Goal: Task Accomplishment & Management: Use online tool/utility

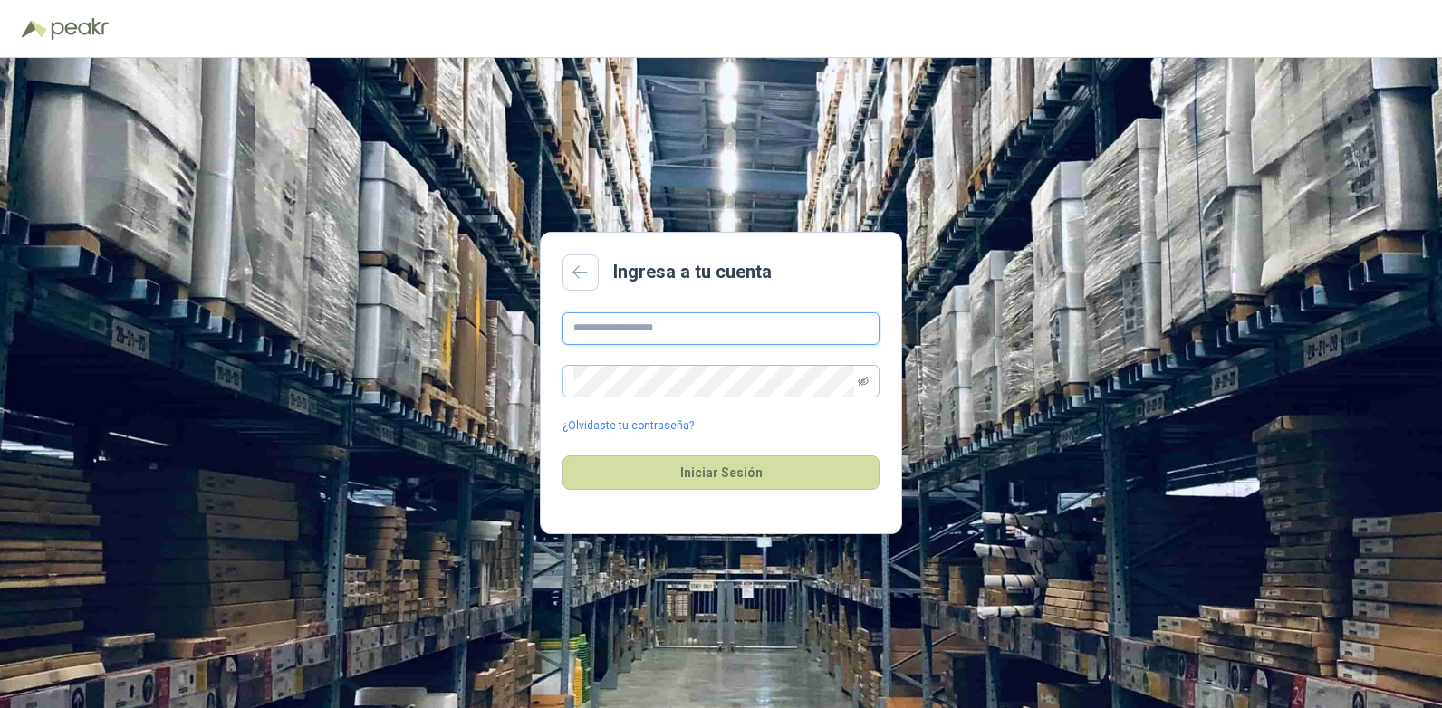
type input "**********"
click at [864, 379] on icon "eye-invisible" at bounding box center [863, 380] width 11 height 9
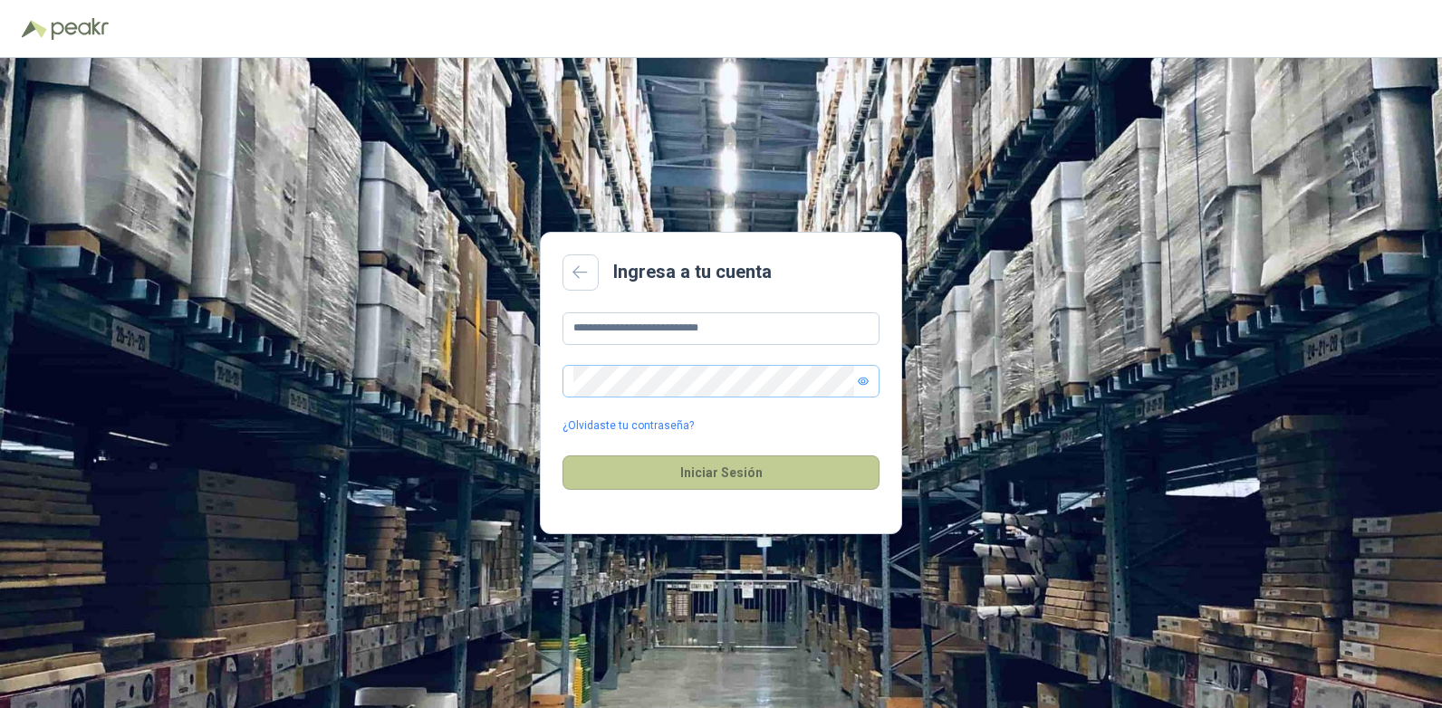
click at [733, 477] on button "Iniciar Sesión" at bounding box center [721, 473] width 317 height 34
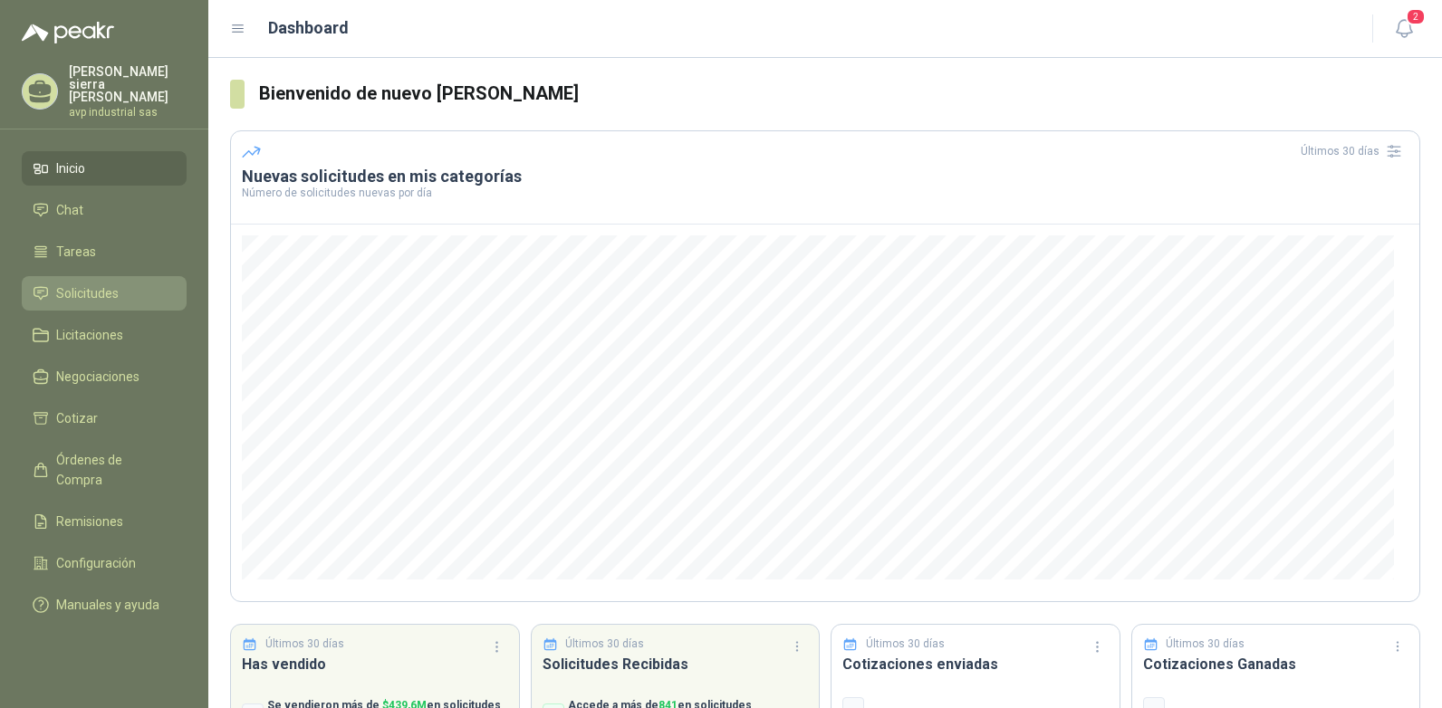
click at [168, 284] on li "Solicitudes" at bounding box center [104, 294] width 143 height 20
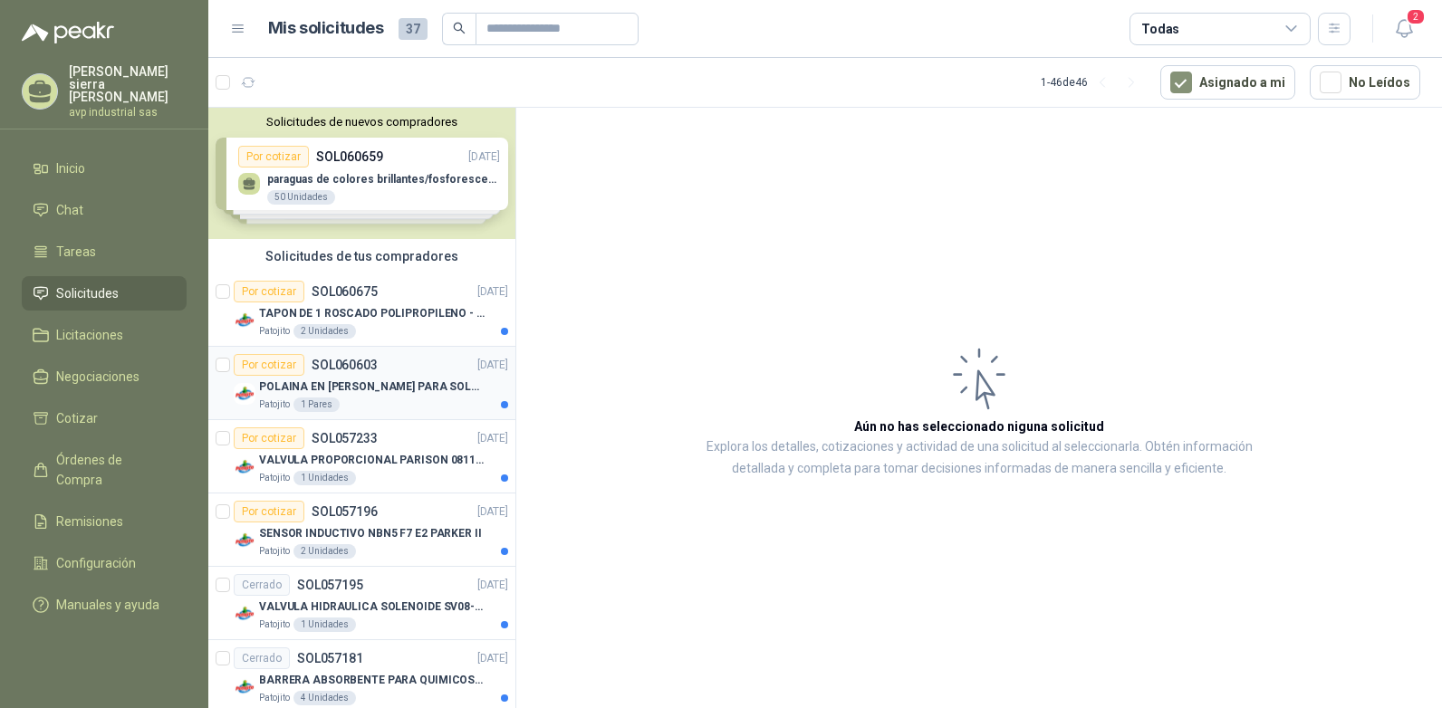
click at [279, 369] on div "Por cotizar" at bounding box center [269, 365] width 71 height 22
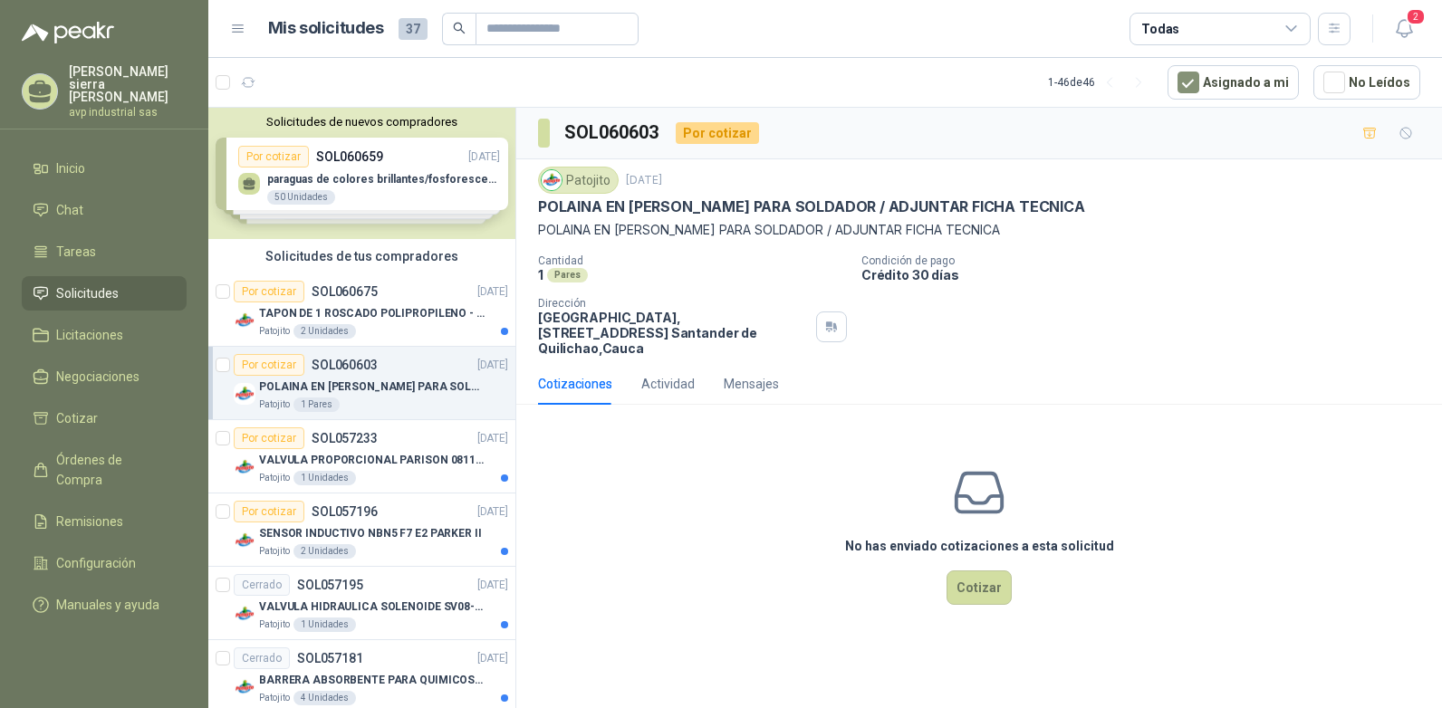
click at [570, 375] on div "Cotizaciones" at bounding box center [575, 384] width 74 height 20
click at [574, 376] on div "Cotizaciones" at bounding box center [575, 384] width 74 height 20
click at [574, 374] on div "Cotizaciones" at bounding box center [575, 384] width 74 height 20
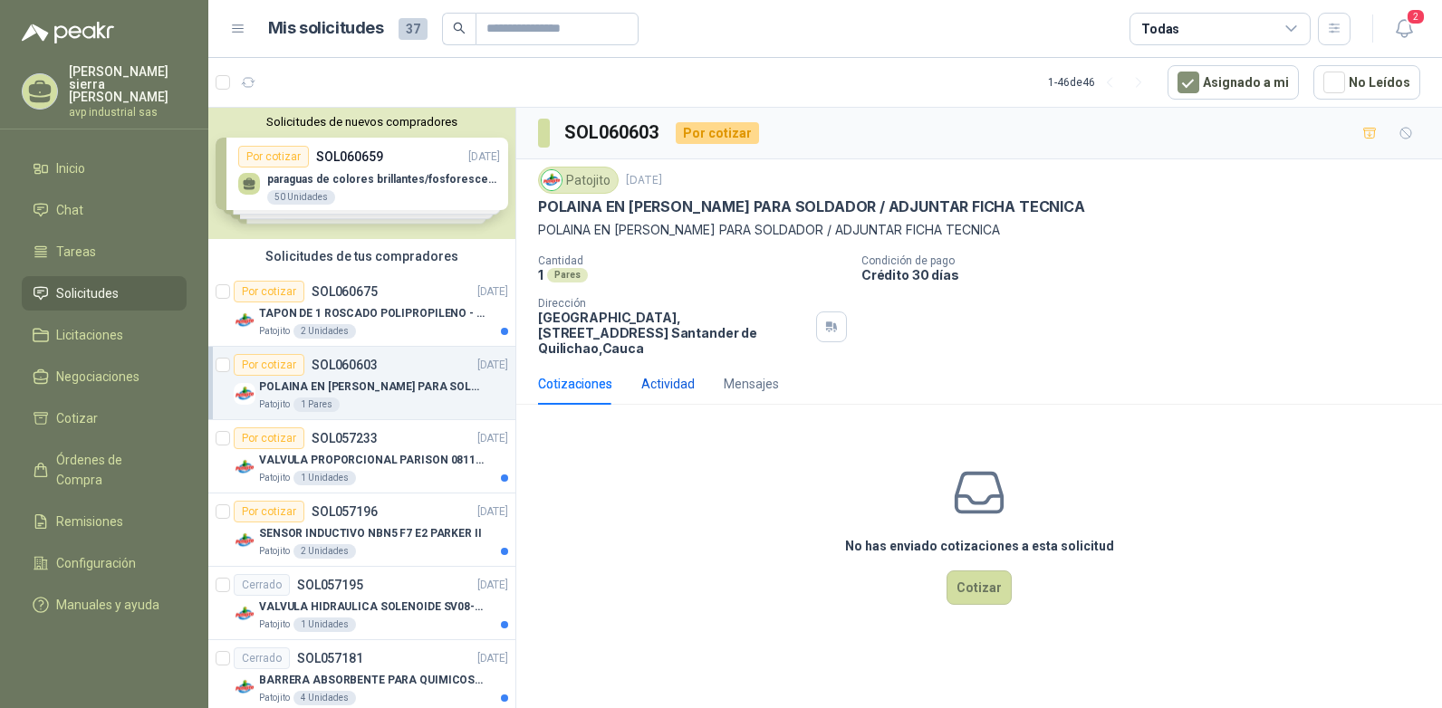
click at [668, 374] on div "Actividad" at bounding box center [667, 384] width 53 height 20
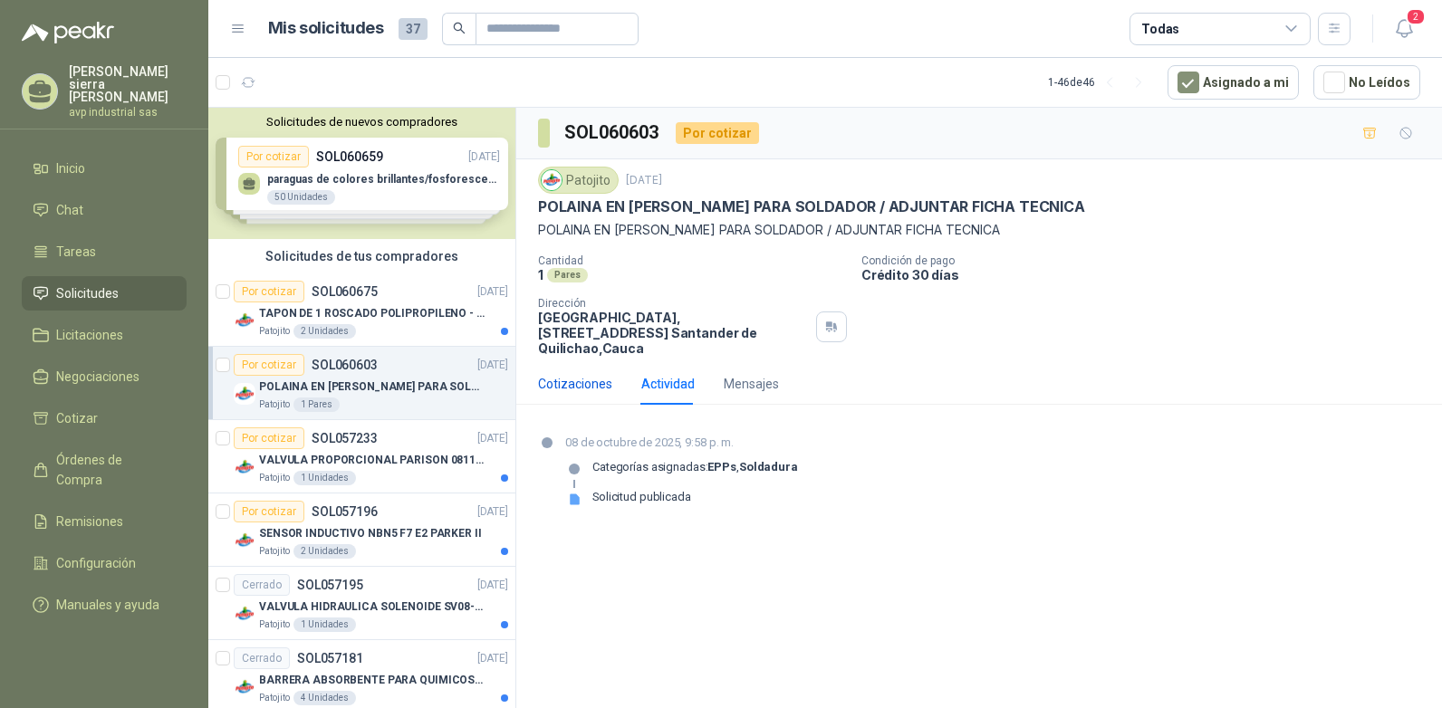
click at [565, 374] on div "Cotizaciones" at bounding box center [575, 384] width 74 height 20
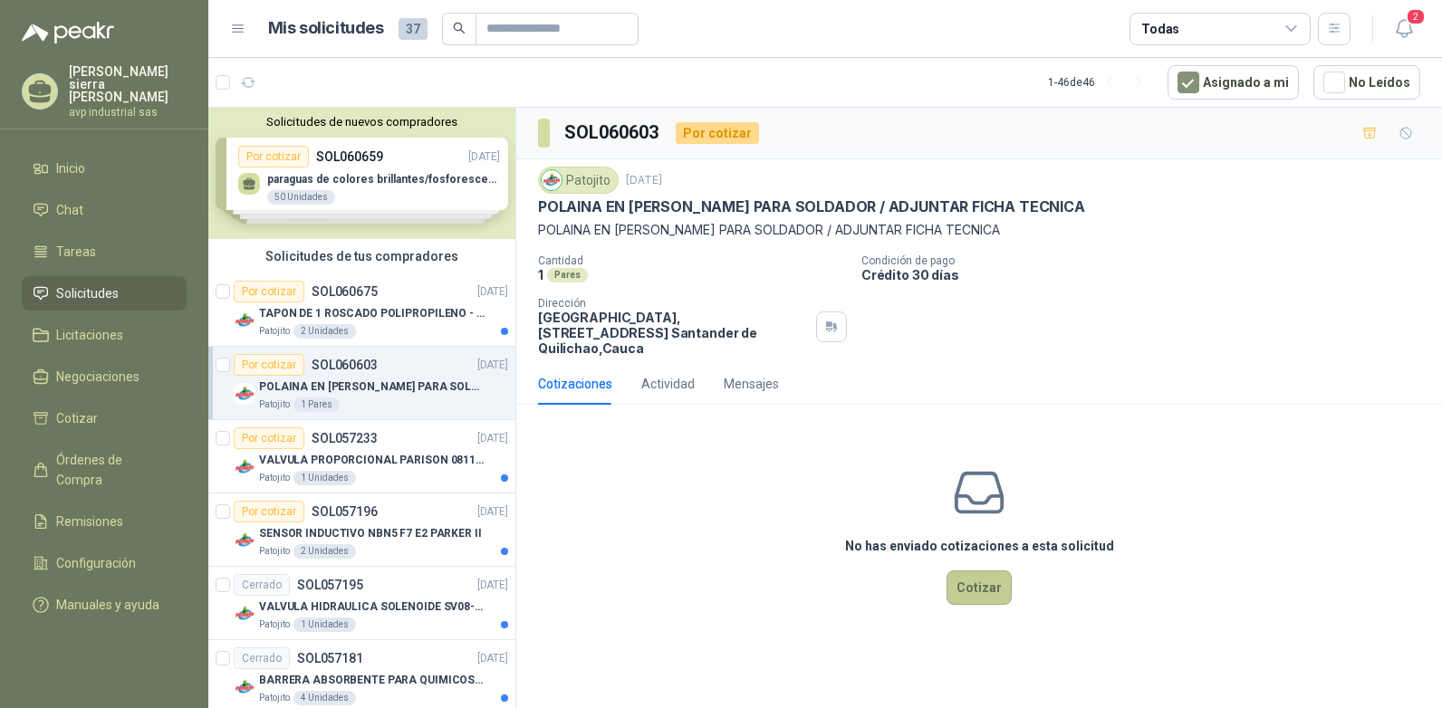
click at [987, 575] on button "Cotizar" at bounding box center [979, 588] width 65 height 34
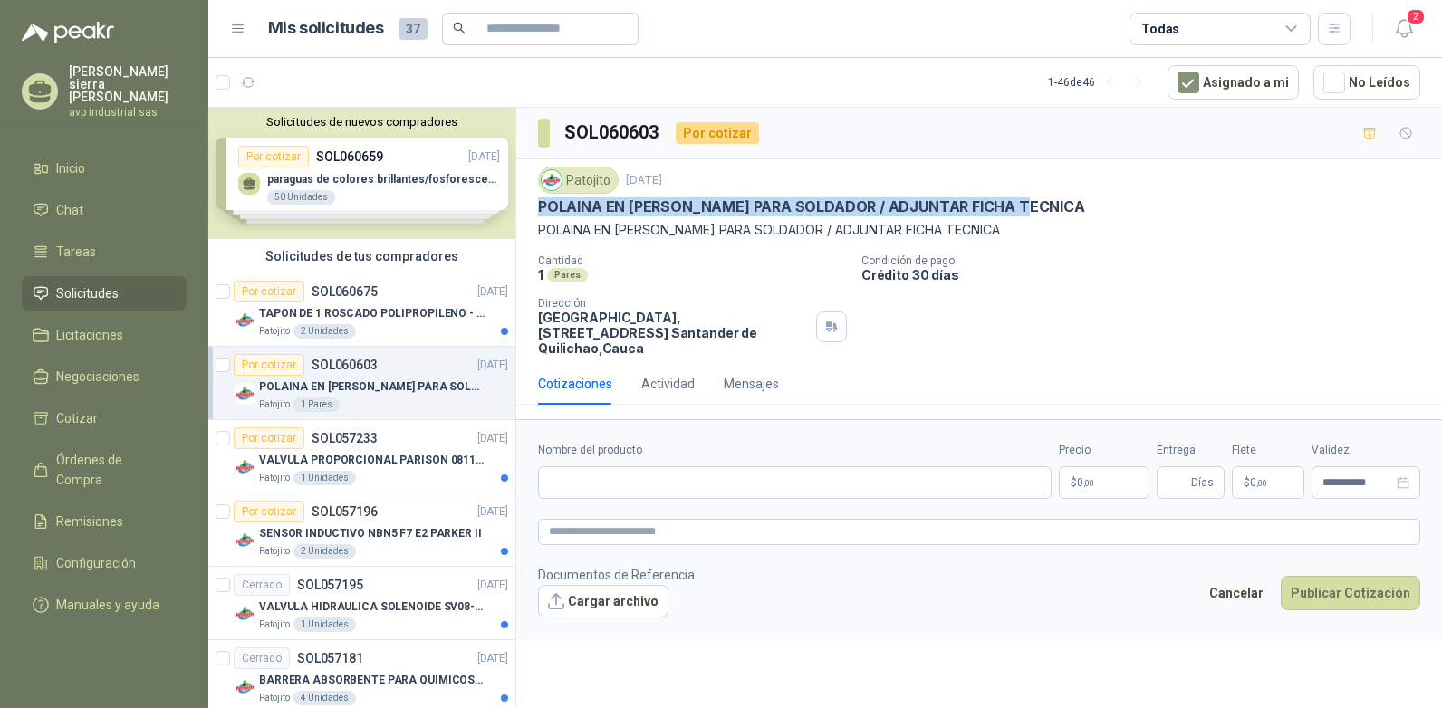
drag, startPoint x: 540, startPoint y: 205, endPoint x: 1030, endPoint y: 233, distance: 490.8
click at [1030, 233] on div "Patojito [DATE] POLAINA EN CARNAZA PARA SOLDADOR / ADJUNTAR FICHA TECNICA POLAI…" at bounding box center [979, 203] width 882 height 73
click at [1041, 234] on p "POLAINA EN [PERSON_NAME] PARA SOLDADOR / ADJUNTAR FICHA TECNICA" at bounding box center [979, 230] width 882 height 20
drag, startPoint x: 541, startPoint y: 206, endPoint x: 1028, endPoint y: 208, distance: 487.3
click at [1028, 208] on p "POLAINA EN [PERSON_NAME] PARA SOLDADOR / ADJUNTAR FICHA TECNICA" at bounding box center [811, 206] width 547 height 19
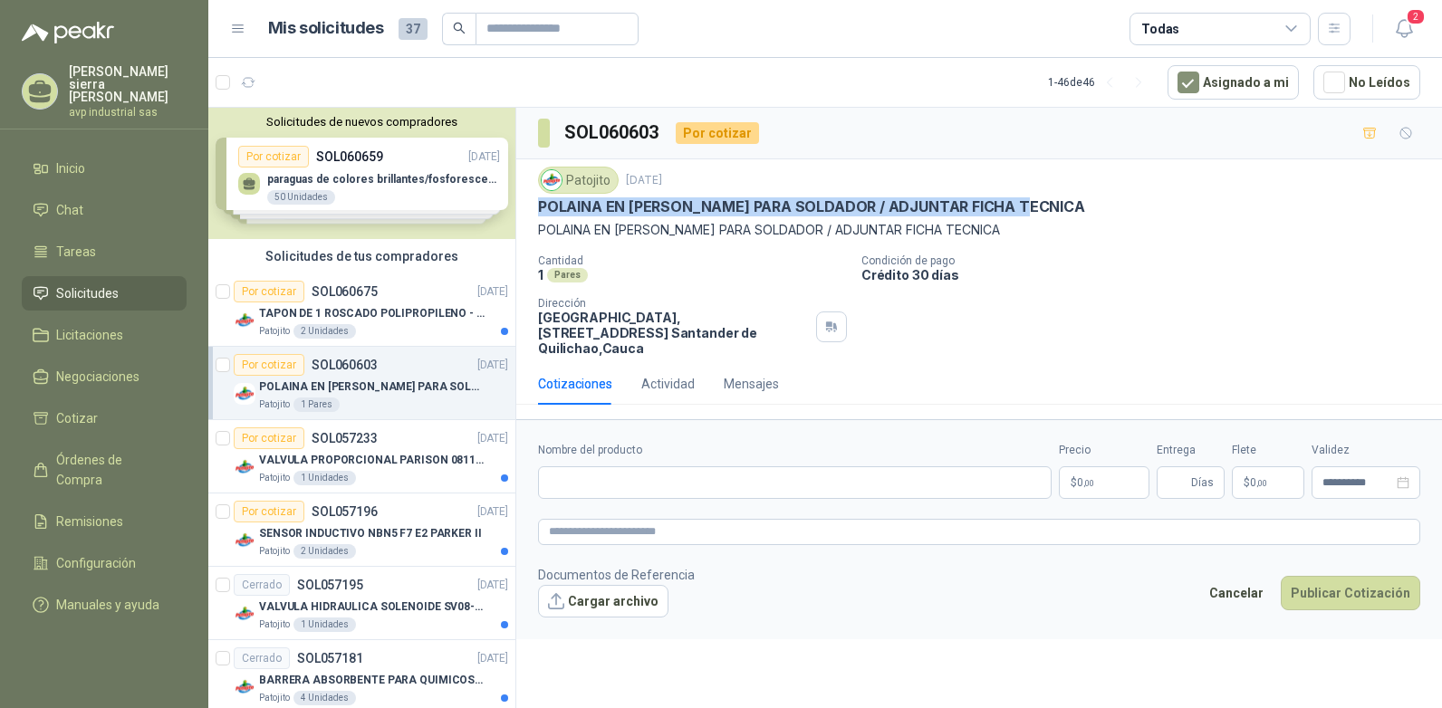
copy p "POLAINA EN [PERSON_NAME] PARA SOLDADOR / ADJUNTAR FICHA TECNICA"
click at [733, 469] on input "Nombre del producto" at bounding box center [795, 482] width 514 height 33
paste input "**********"
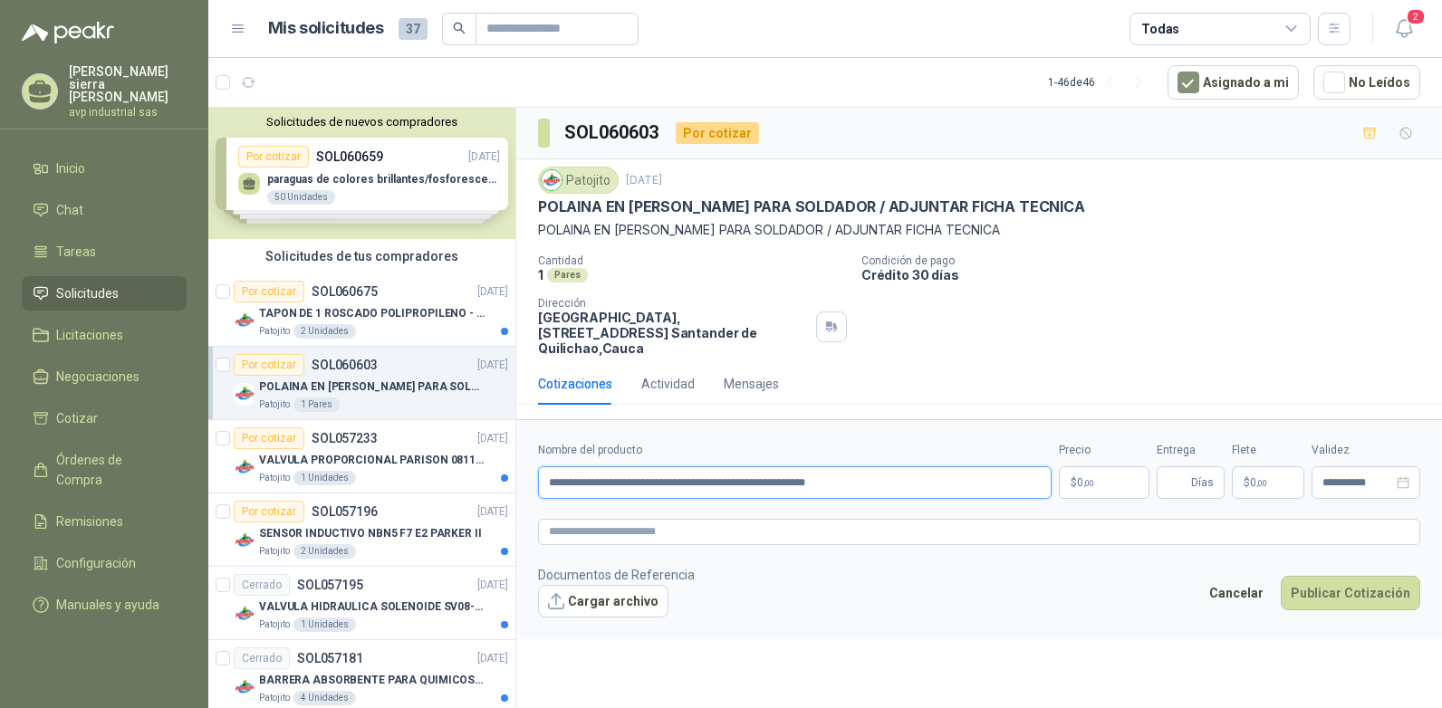
type input "**********"
click at [1109, 468] on p "$ 0 ,00" at bounding box center [1104, 482] width 91 height 33
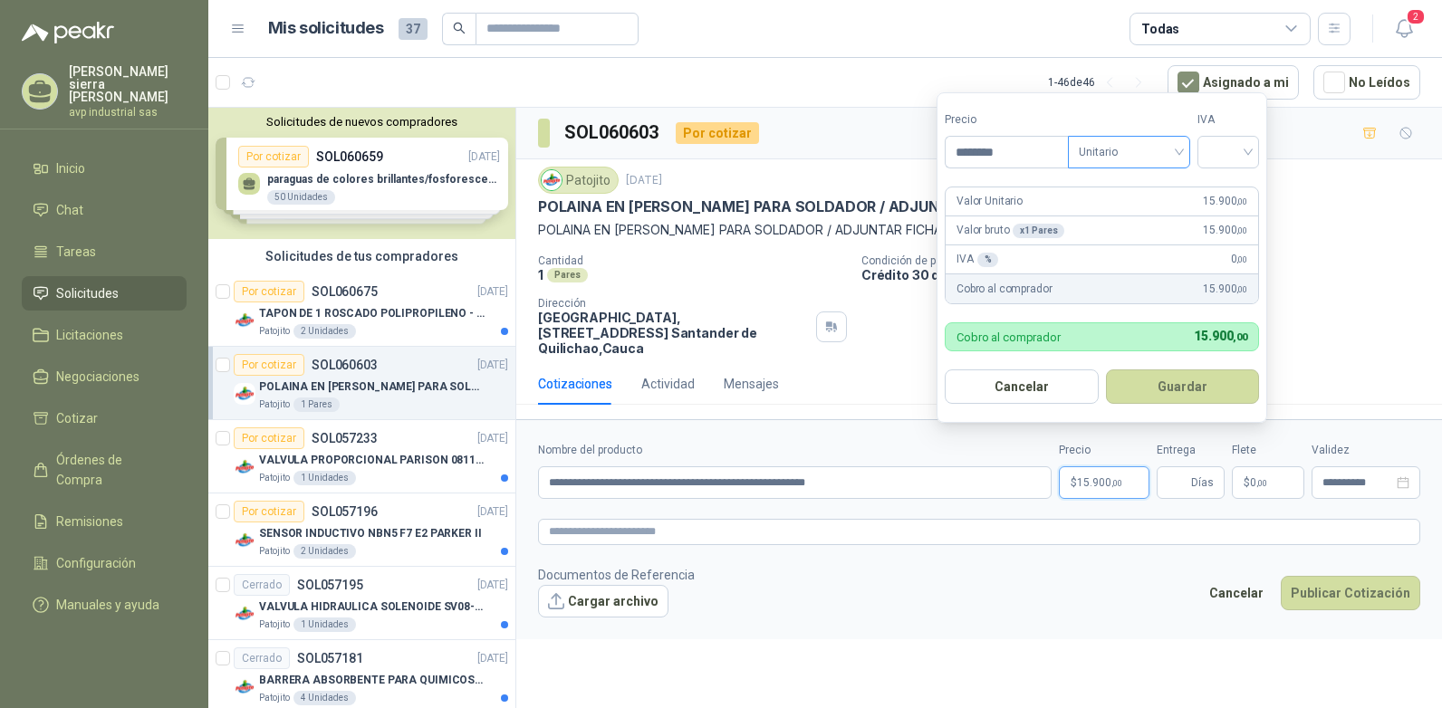
click at [1179, 154] on span "Unitario" at bounding box center [1129, 152] width 101 height 27
type input "********"
click at [1164, 182] on div "Unitario" at bounding box center [1132, 189] width 93 height 20
click at [1259, 147] on div at bounding box center [1228, 152] width 62 height 33
click at [1247, 186] on div "19%" at bounding box center [1233, 189] width 34 height 20
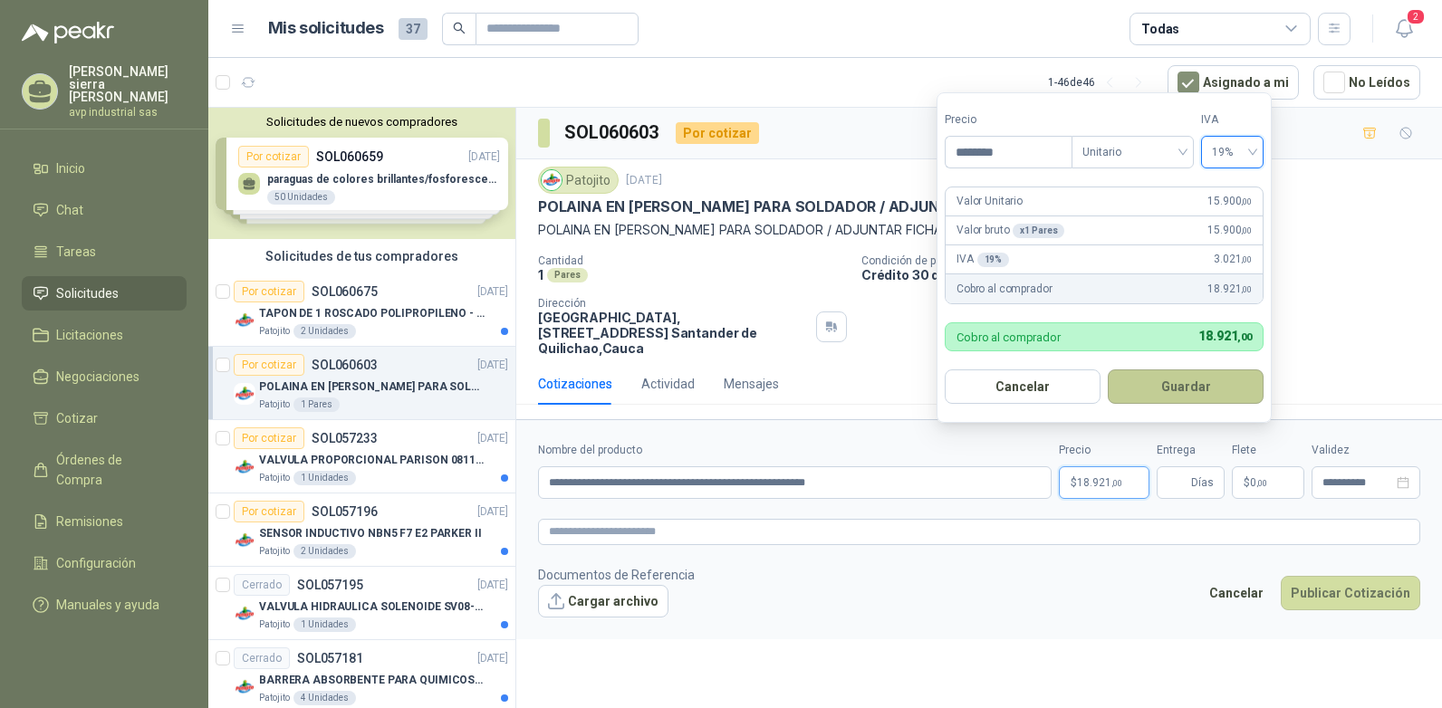
click at [1201, 389] on button "Guardar" at bounding box center [1186, 387] width 156 height 34
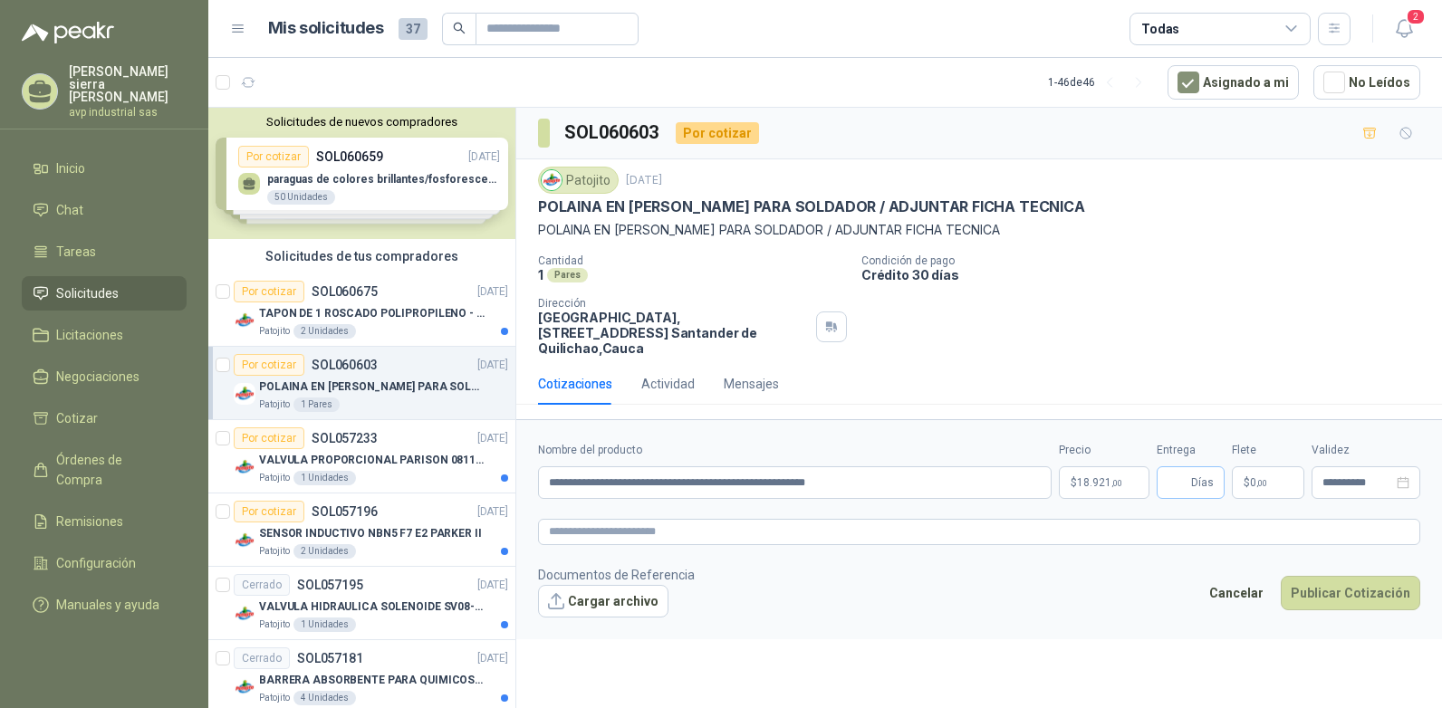
click at [1207, 468] on span "Días" at bounding box center [1202, 482] width 23 height 31
click at [1201, 470] on span "Días" at bounding box center [1202, 482] width 23 height 31
type input "*"
click at [611, 587] on button "Cargar archivo" at bounding box center [603, 601] width 130 height 33
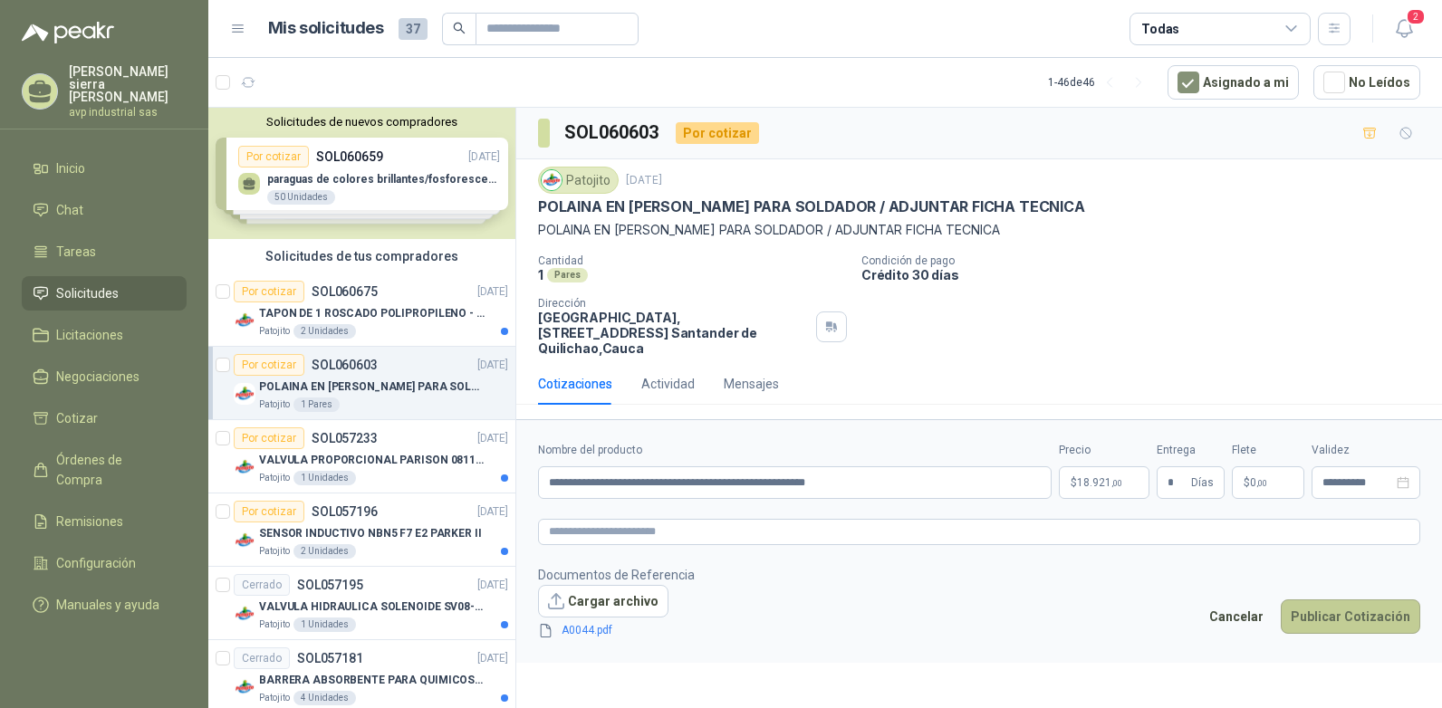
click at [1355, 601] on button "Publicar Cotización" at bounding box center [1350, 617] width 139 height 34
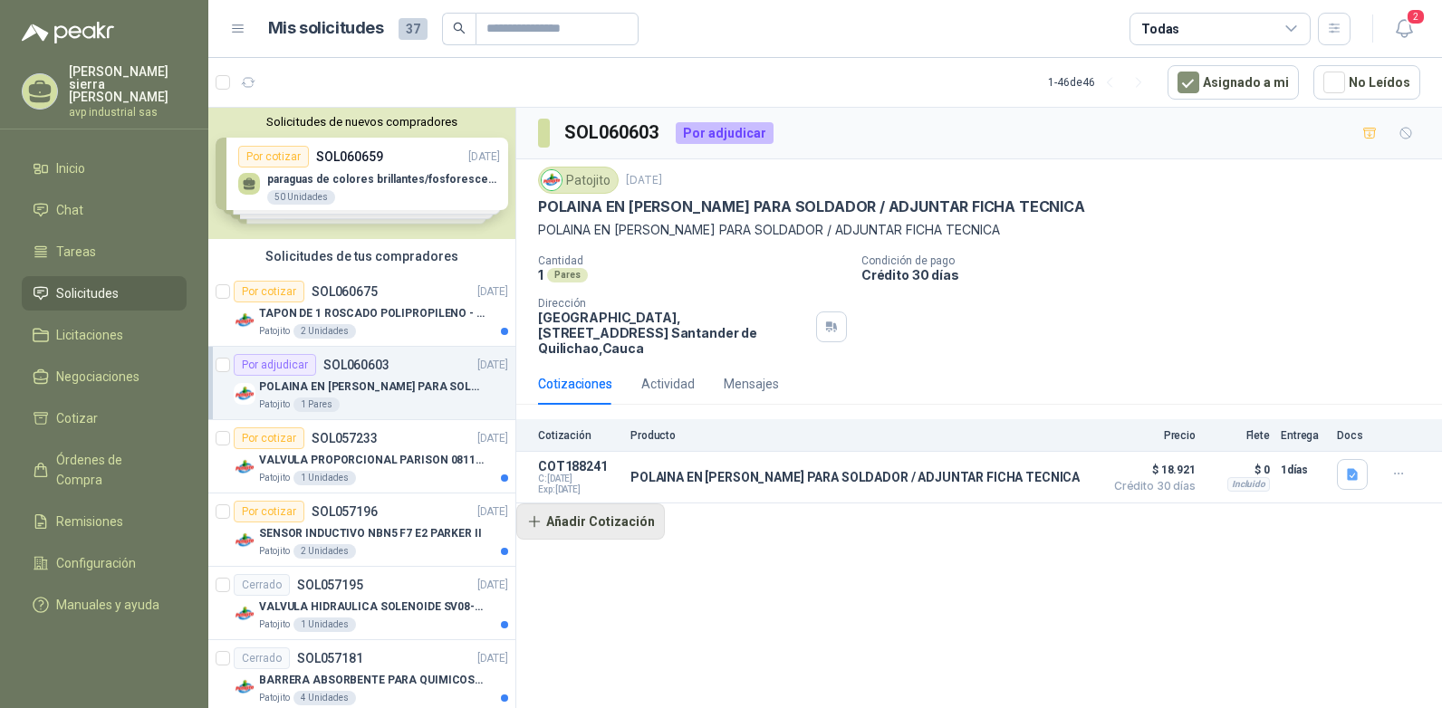
click at [564, 506] on button "Añadir Cotización" at bounding box center [590, 522] width 149 height 36
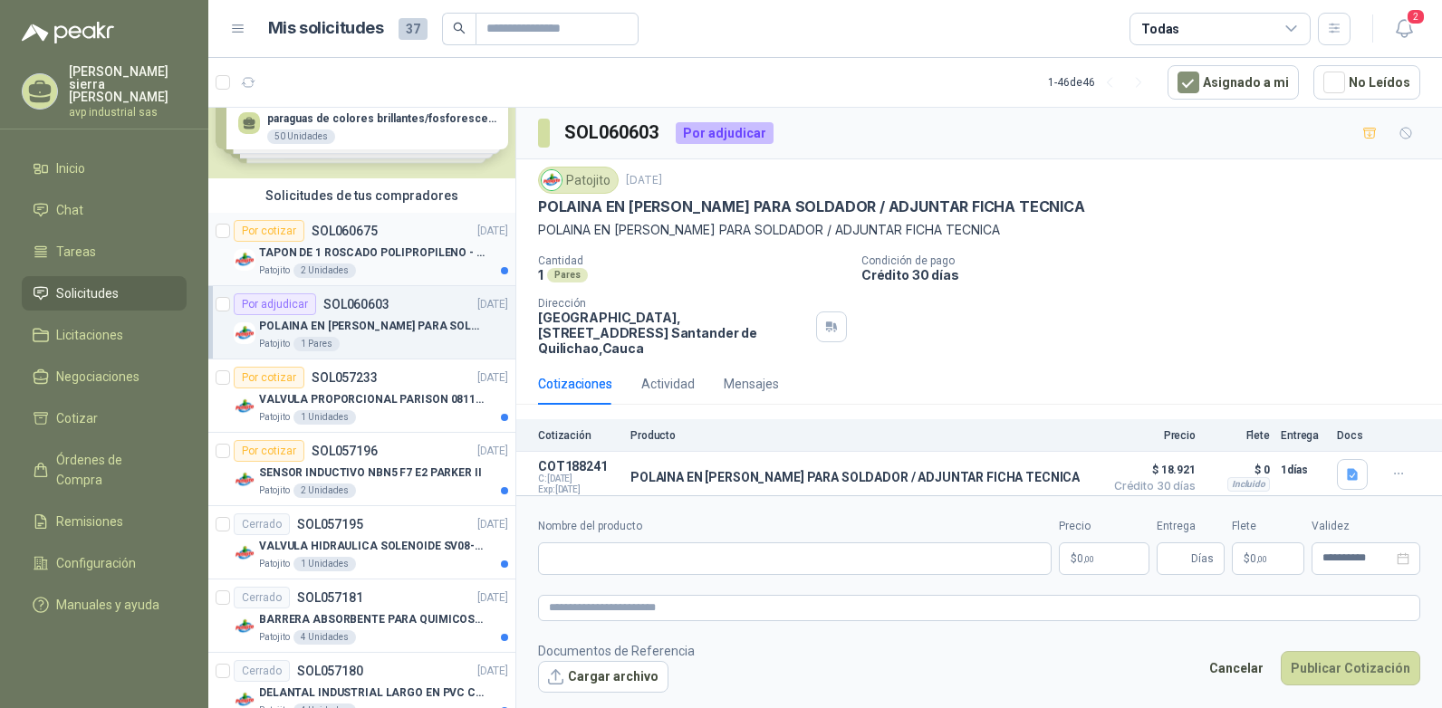
scroll to position [91, 0]
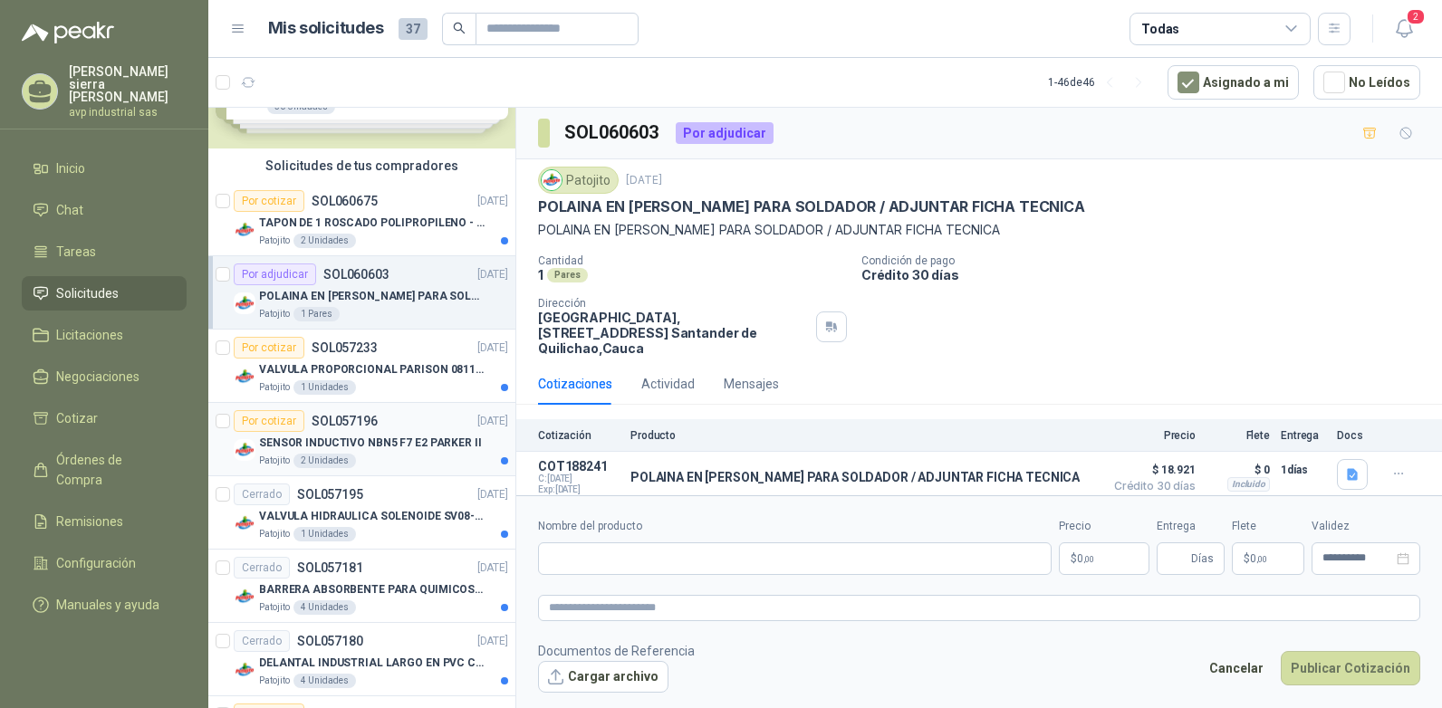
click at [303, 444] on p "SENSOR INDUCTIVO NBN5 F7 E2 PARKER II" at bounding box center [370, 443] width 223 height 17
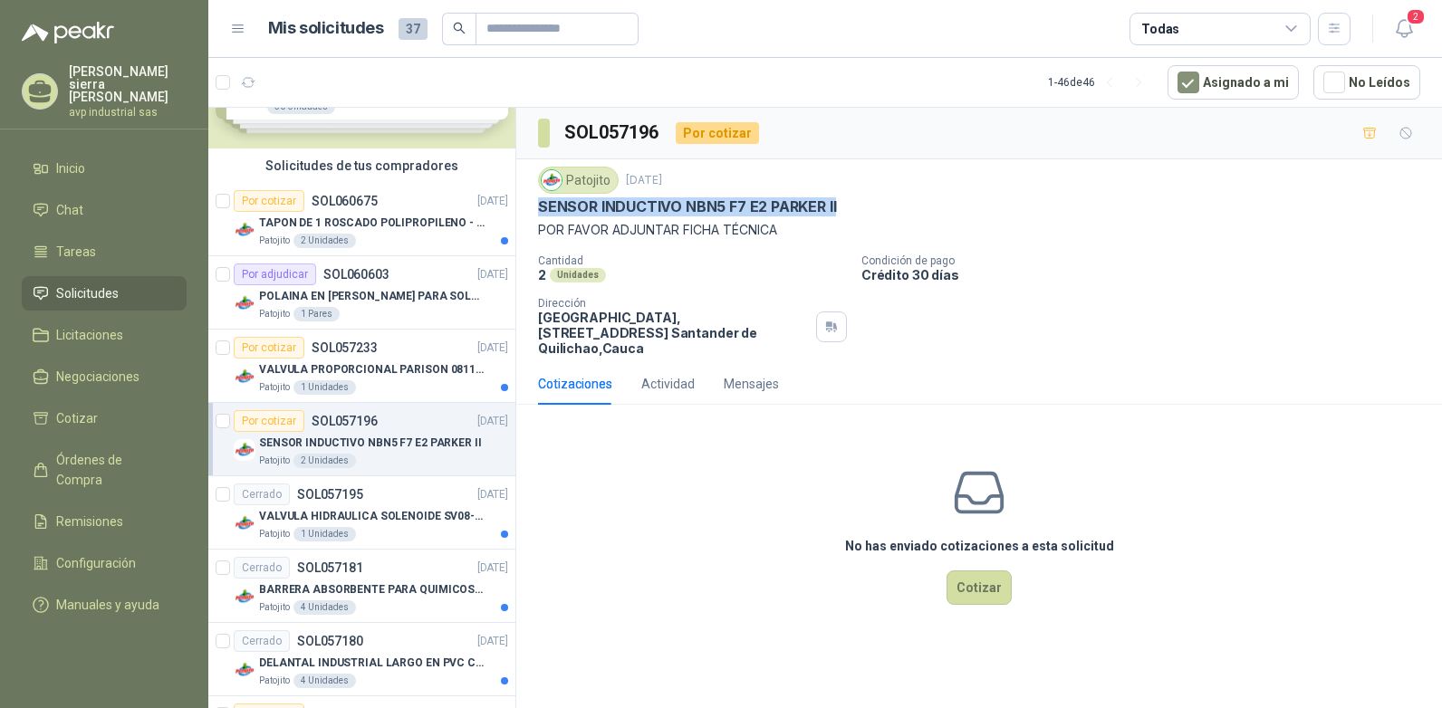
drag, startPoint x: 540, startPoint y: 203, endPoint x: 836, endPoint y: 210, distance: 296.3
click at [836, 210] on div "SENSOR INDUCTIVO NBN5 F7 E2 PARKER II" at bounding box center [979, 206] width 882 height 19
drag, startPoint x: 836, startPoint y: 210, endPoint x: 823, endPoint y: 206, distance: 13.5
copy p "SENSOR INDUCTIVO NBN5 F7 E2 PARKER II"
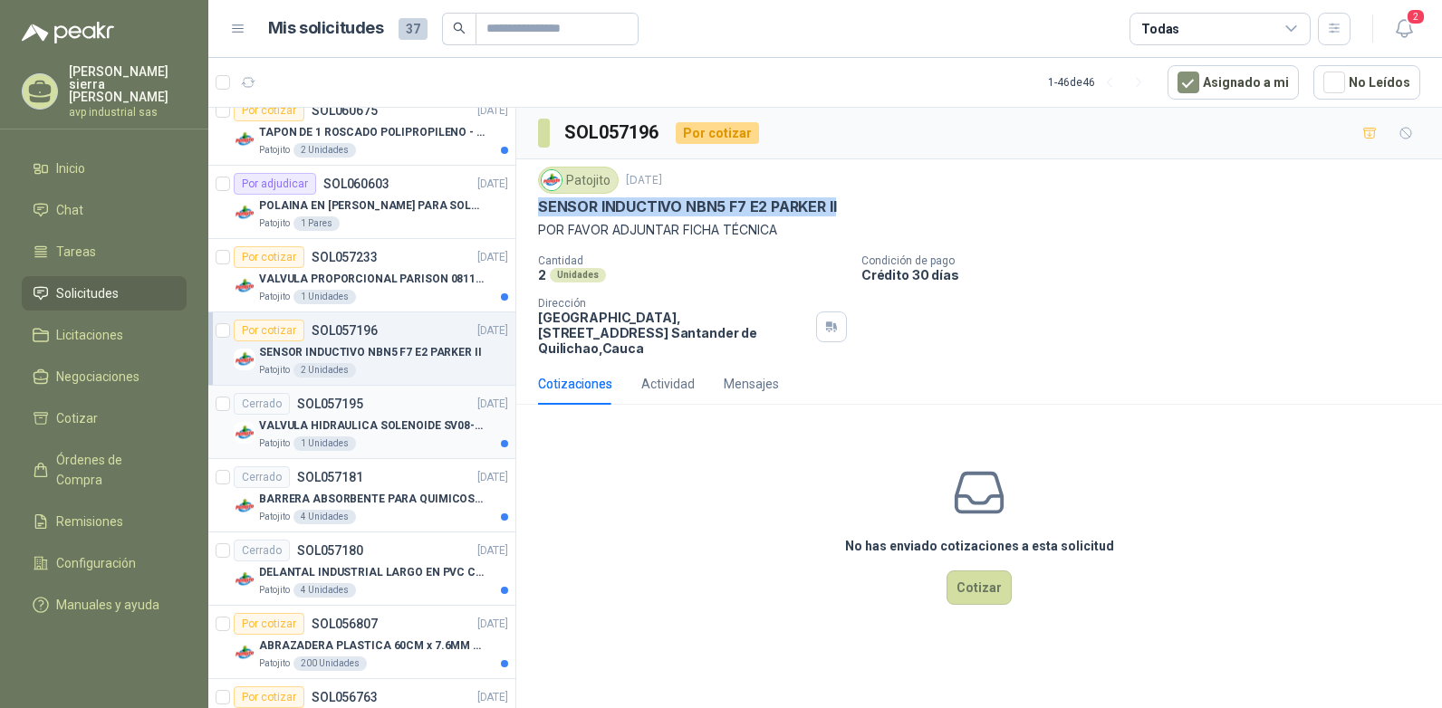
scroll to position [272, 0]
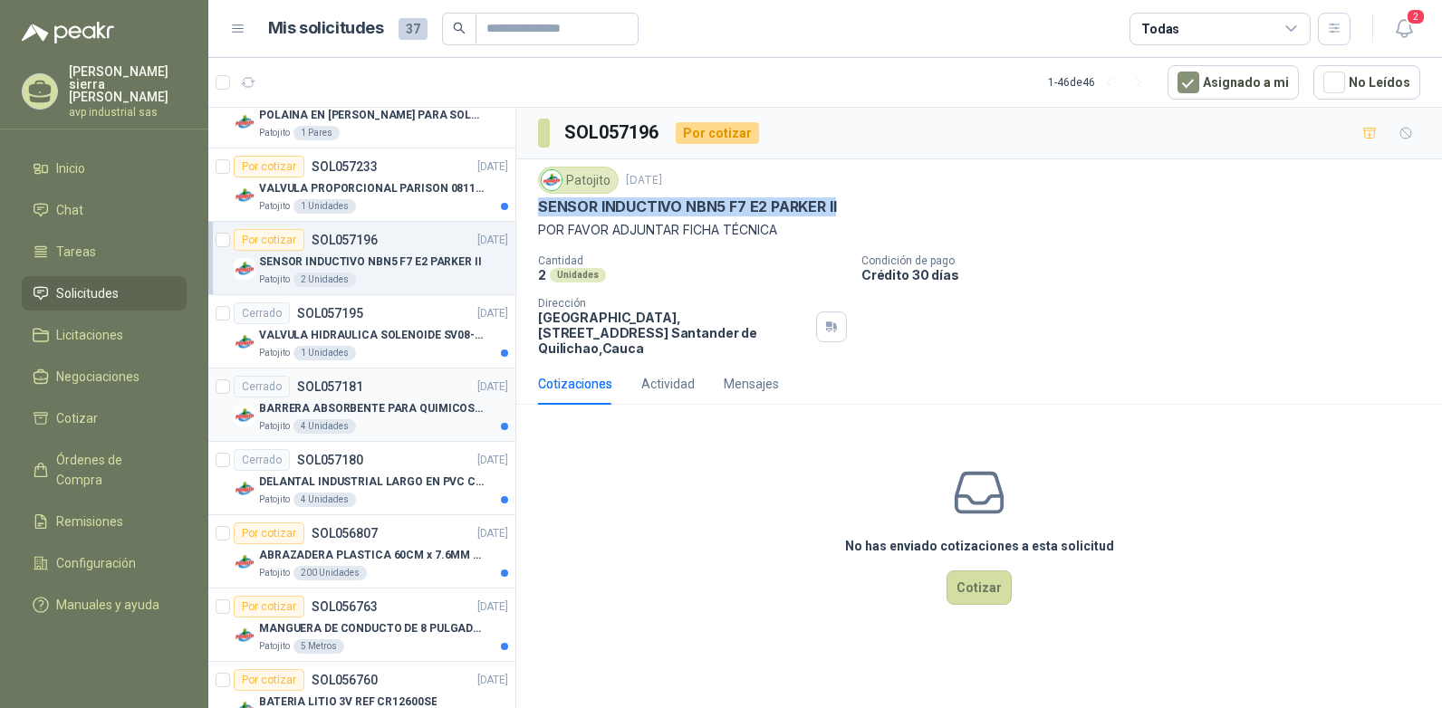
click at [366, 411] on p "BARRERA ABSORBENTE PARA QUIMICOS (DERRAME DE HIPOCLORITO)" at bounding box center [372, 408] width 226 height 17
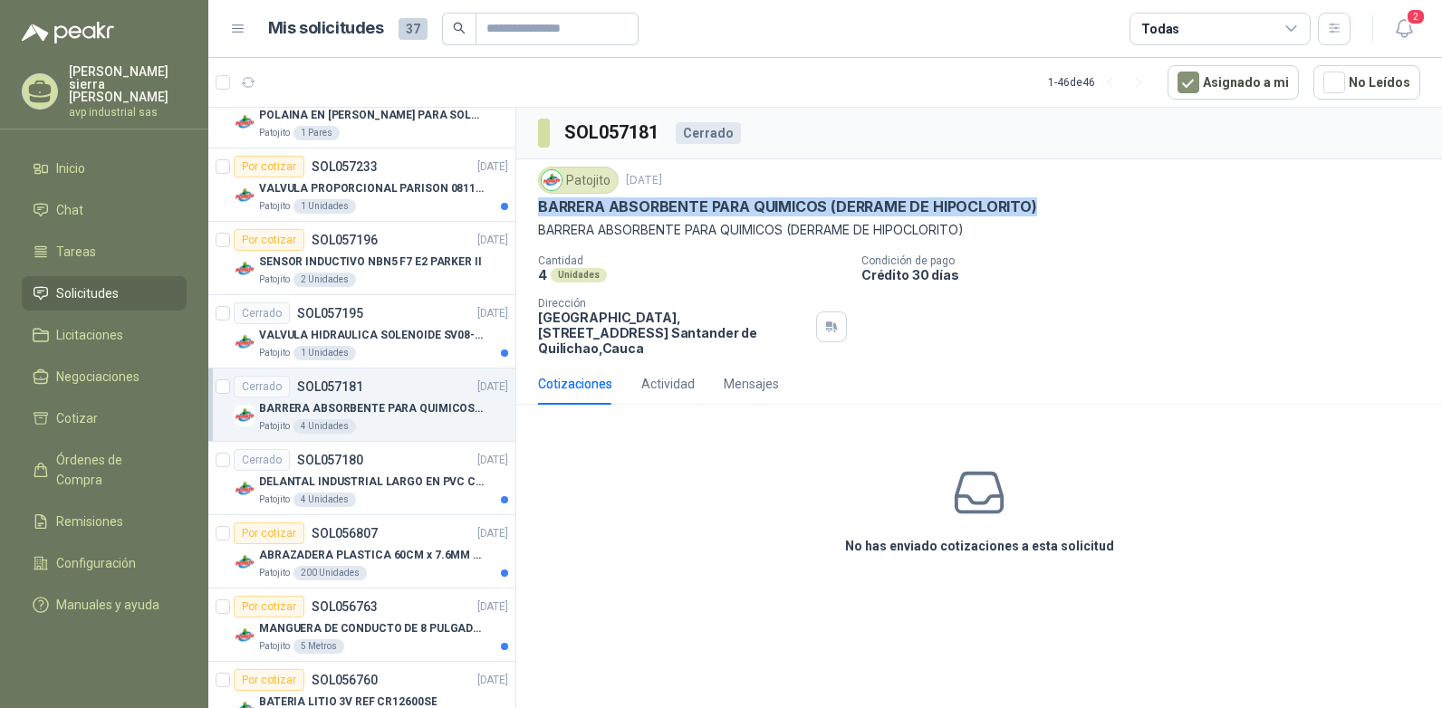
drag, startPoint x: 537, startPoint y: 209, endPoint x: 1031, endPoint y: 209, distance: 493.7
click at [1031, 209] on div "Patojito [DATE] BARRERA ABSORBENTE PARA QUIMICOS (DERRAME DE HIPOCLORITO) BARRE…" at bounding box center [979, 261] width 926 height 204
drag, startPoint x: 1031, startPoint y: 209, endPoint x: 1015, endPoint y: 207, distance: 16.4
copy p "BARRERA ABSORBENTE PARA QUIMICOS (DERRAME DE HIPOCLORITO)"
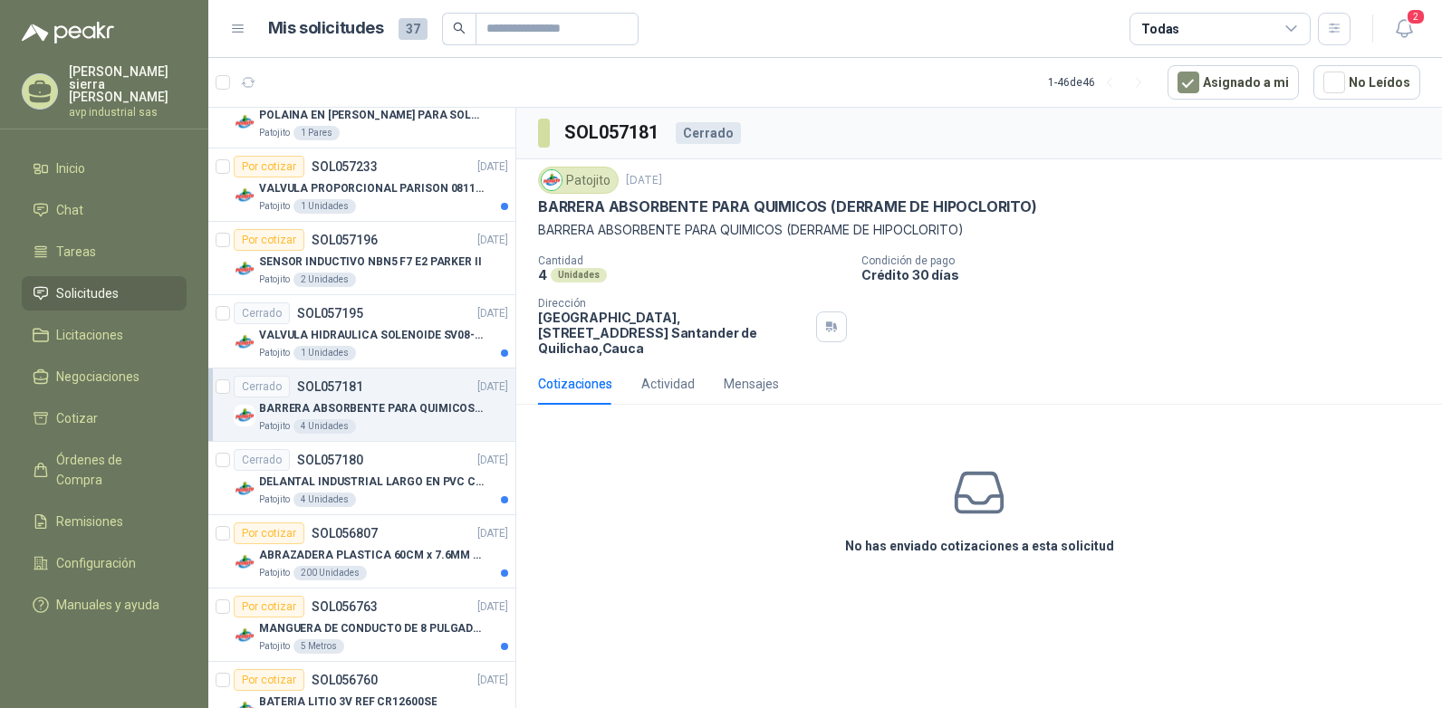
click at [582, 374] on div "Cotizaciones" at bounding box center [575, 384] width 74 height 20
click at [950, 536] on h3 "No has enviado cotizaciones a esta solicitud" at bounding box center [979, 546] width 269 height 20
click at [970, 486] on icon at bounding box center [980, 493] width 46 height 39
click at [968, 563] on div "No has enviado cotizaciones a esta solicitud" at bounding box center [979, 510] width 926 height 182
click at [968, 536] on h3 "No has enviado cotizaciones a esta solicitud" at bounding box center [979, 546] width 269 height 20
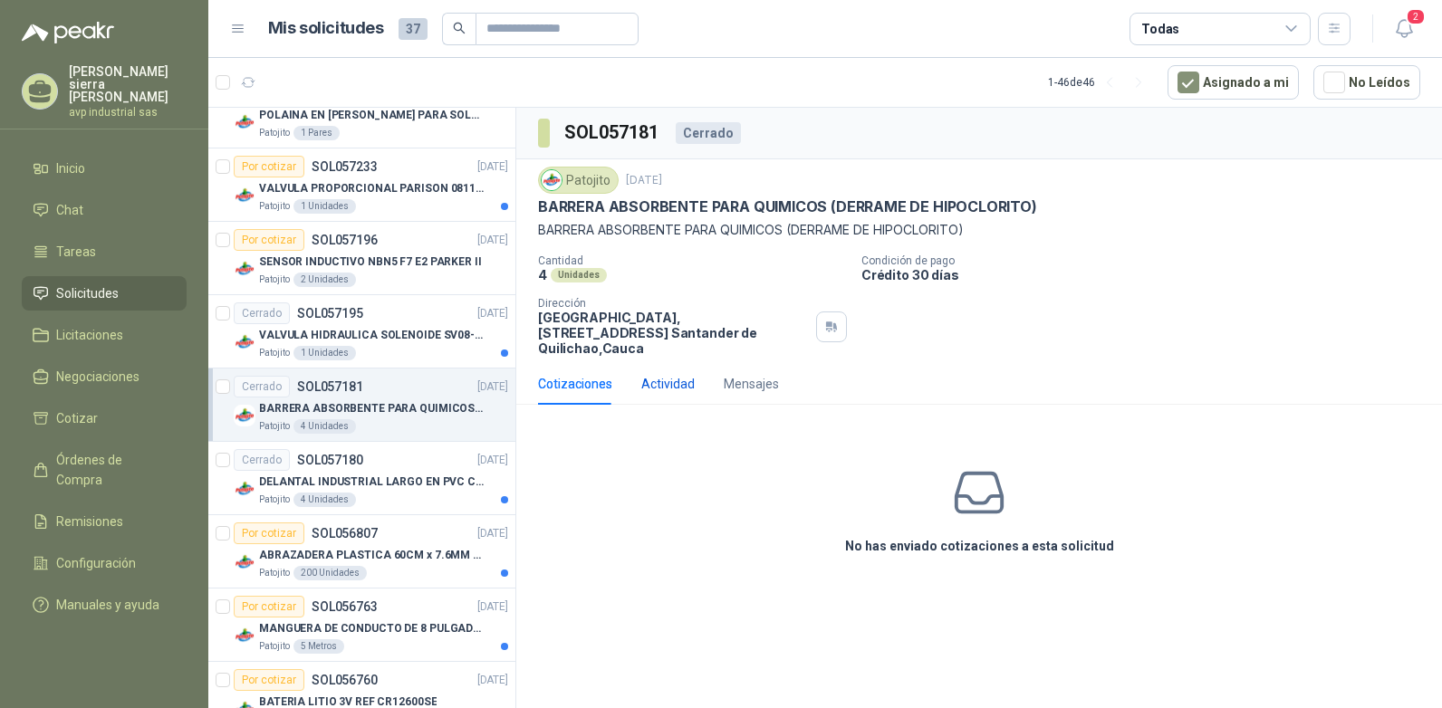
click at [663, 374] on div "Actividad" at bounding box center [667, 384] width 53 height 20
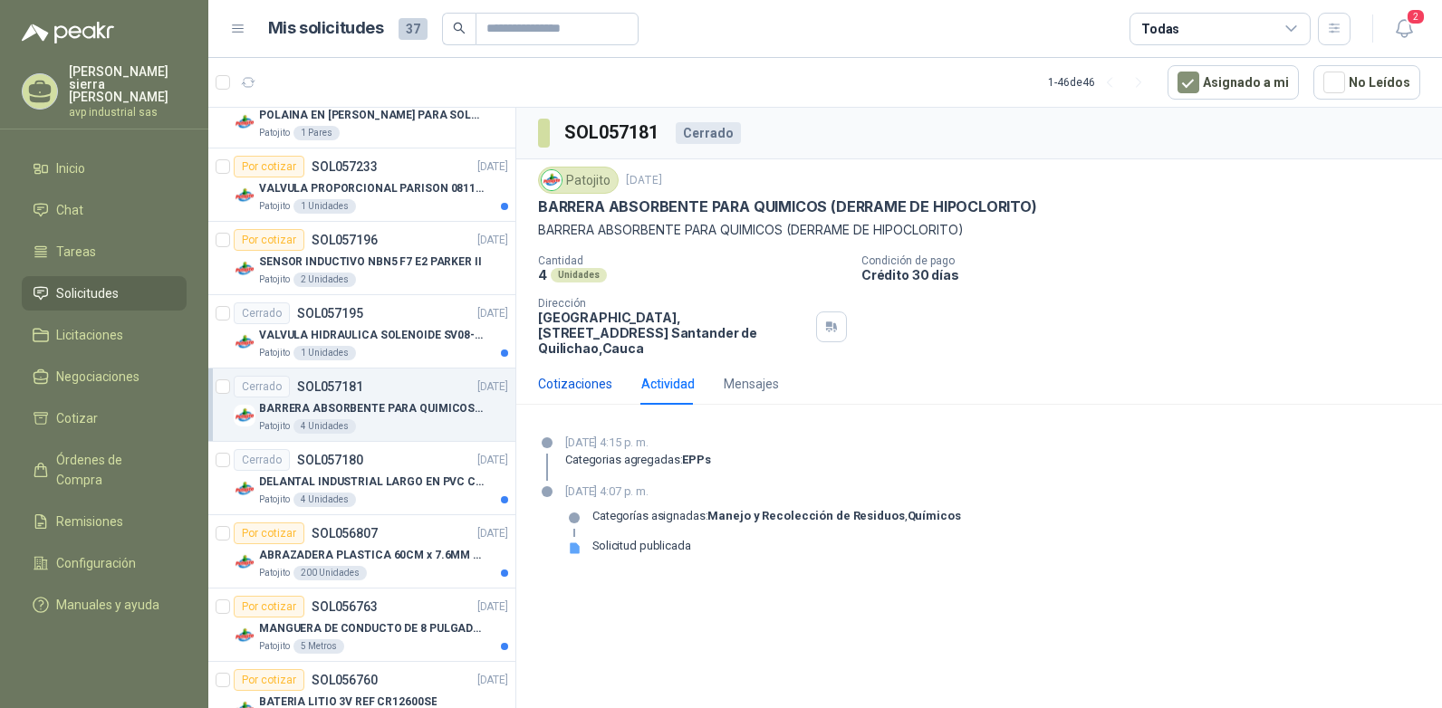
click at [571, 374] on div "Cotizaciones" at bounding box center [575, 384] width 74 height 20
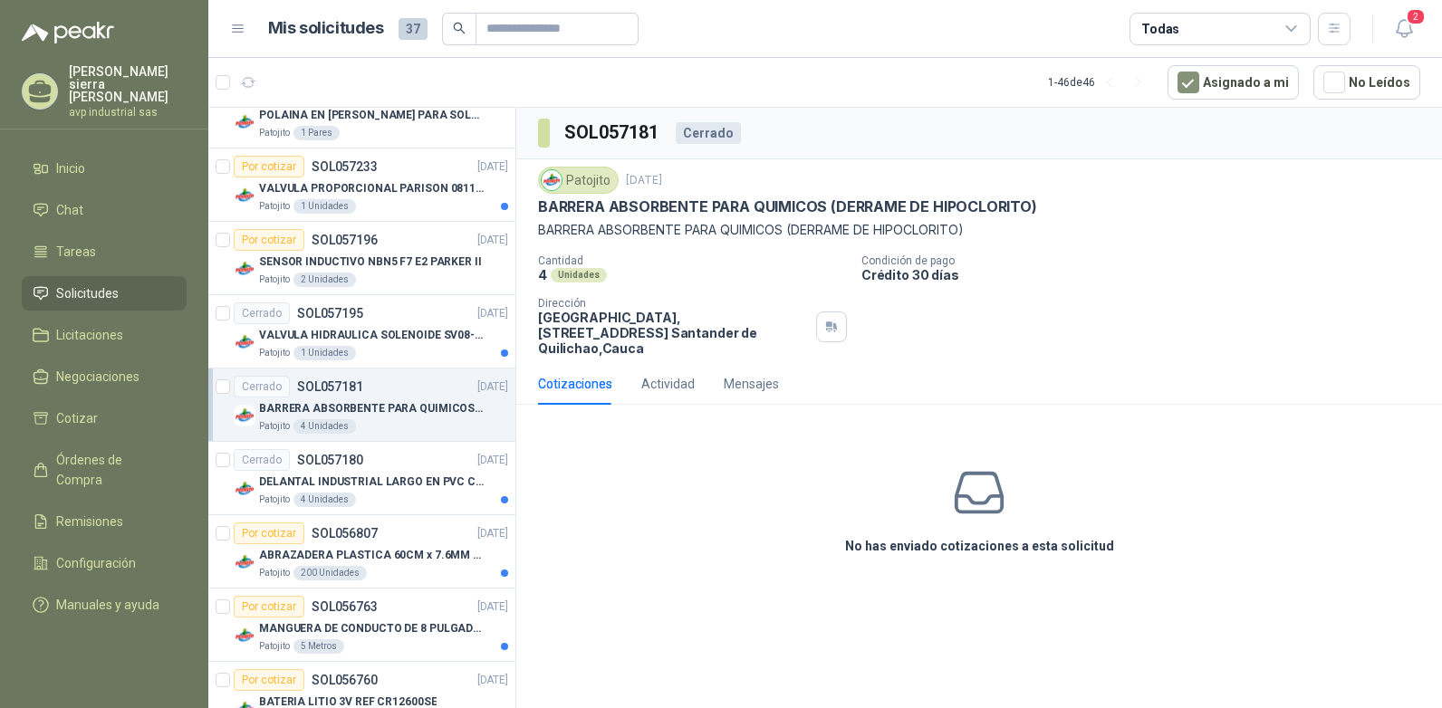
click at [558, 374] on div "Cotizaciones" at bounding box center [575, 384] width 74 height 20
drag, startPoint x: 558, startPoint y: 364, endPoint x: 576, endPoint y: 417, distance: 55.6
click at [569, 419] on div "No has enviado cotizaciones a esta solicitud" at bounding box center [979, 510] width 926 height 182
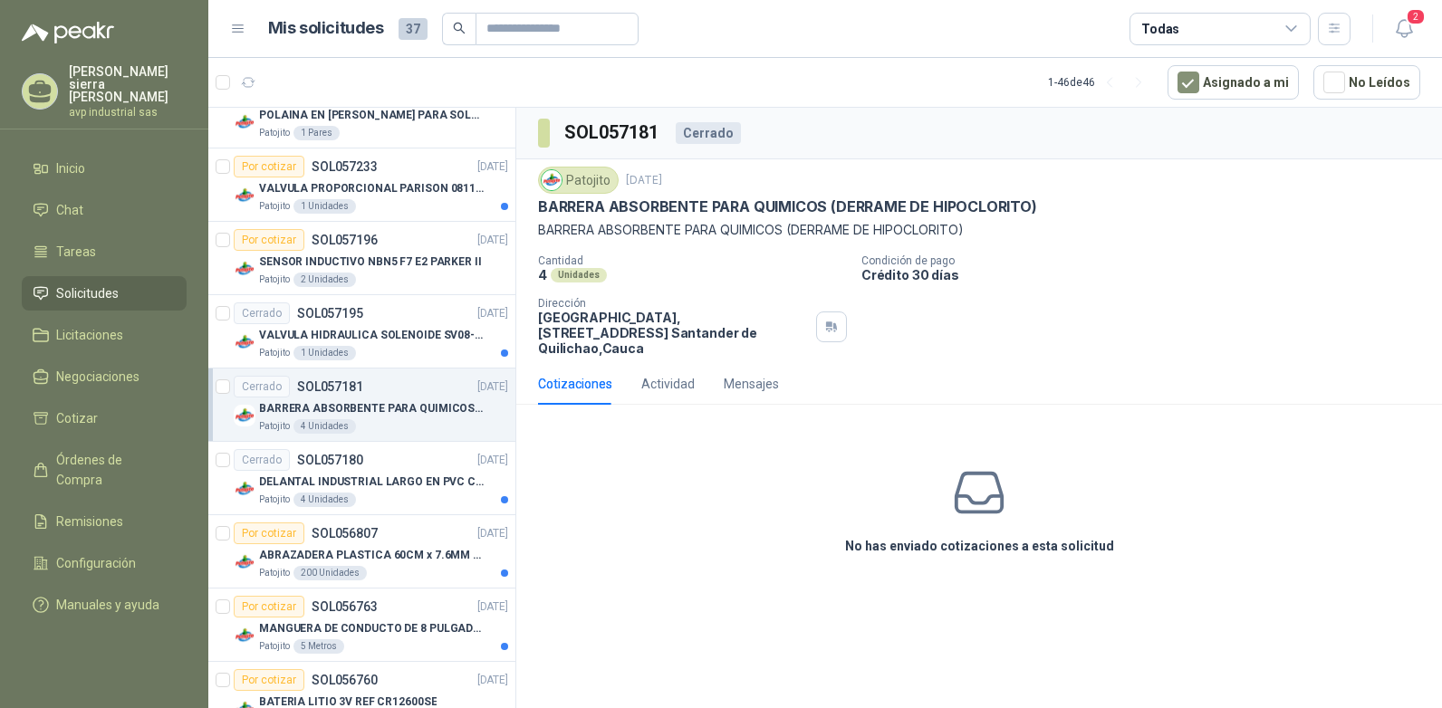
click at [980, 536] on h3 "No has enviado cotizaciones a esta solicitud" at bounding box center [979, 546] width 269 height 20
click at [974, 487] on icon at bounding box center [980, 493] width 46 height 39
drag, startPoint x: 974, startPoint y: 487, endPoint x: 1000, endPoint y: 582, distance: 97.8
click at [1000, 582] on div "No has enviado cotizaciones a esta solicitud" at bounding box center [979, 510] width 926 height 182
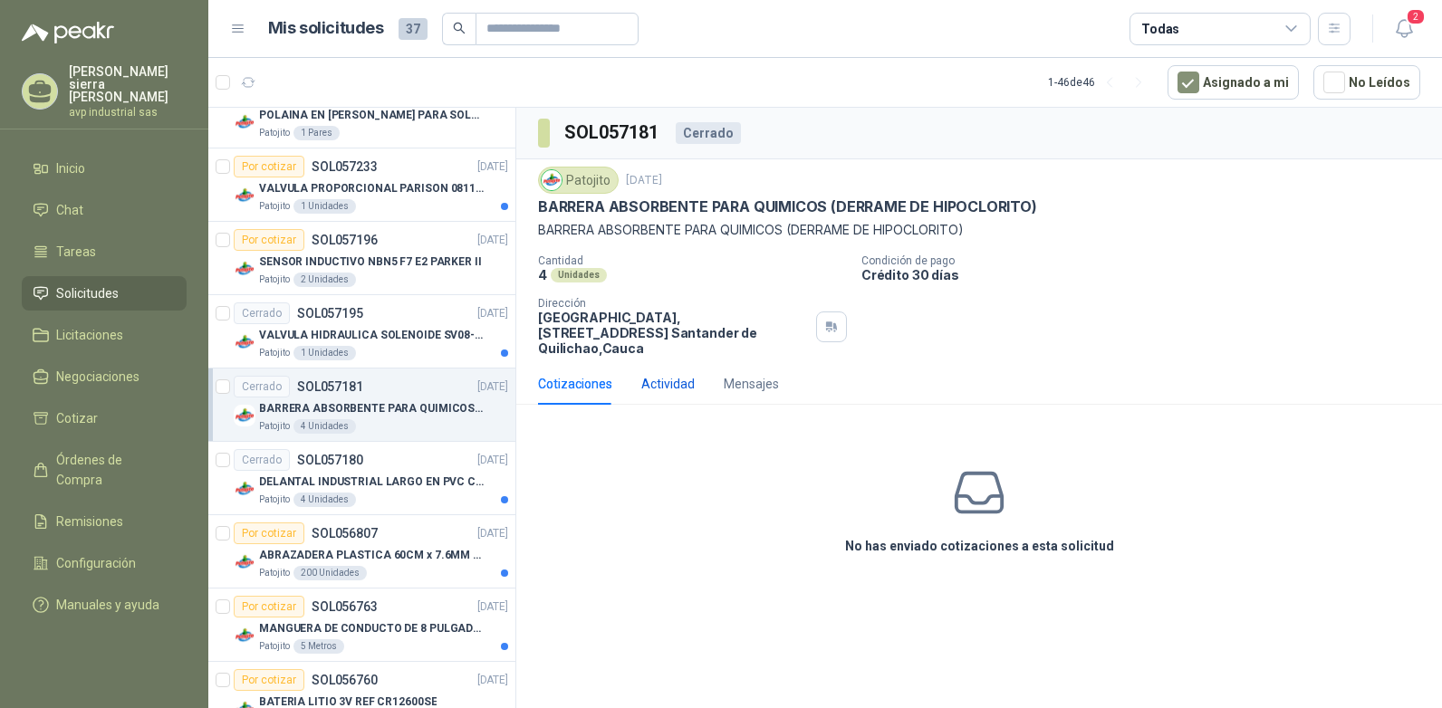
click at [677, 374] on div "Actividad" at bounding box center [667, 384] width 53 height 20
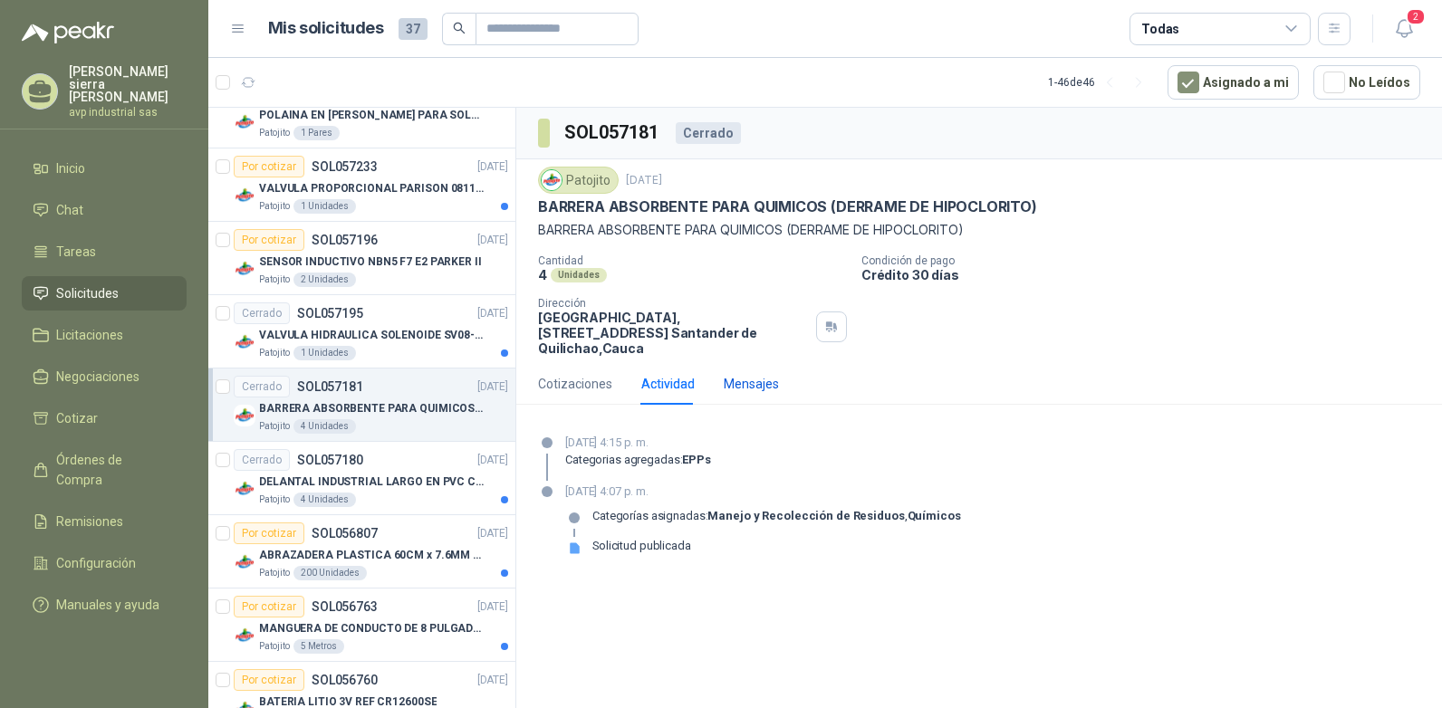
click at [746, 374] on div "Mensajes" at bounding box center [751, 384] width 55 height 20
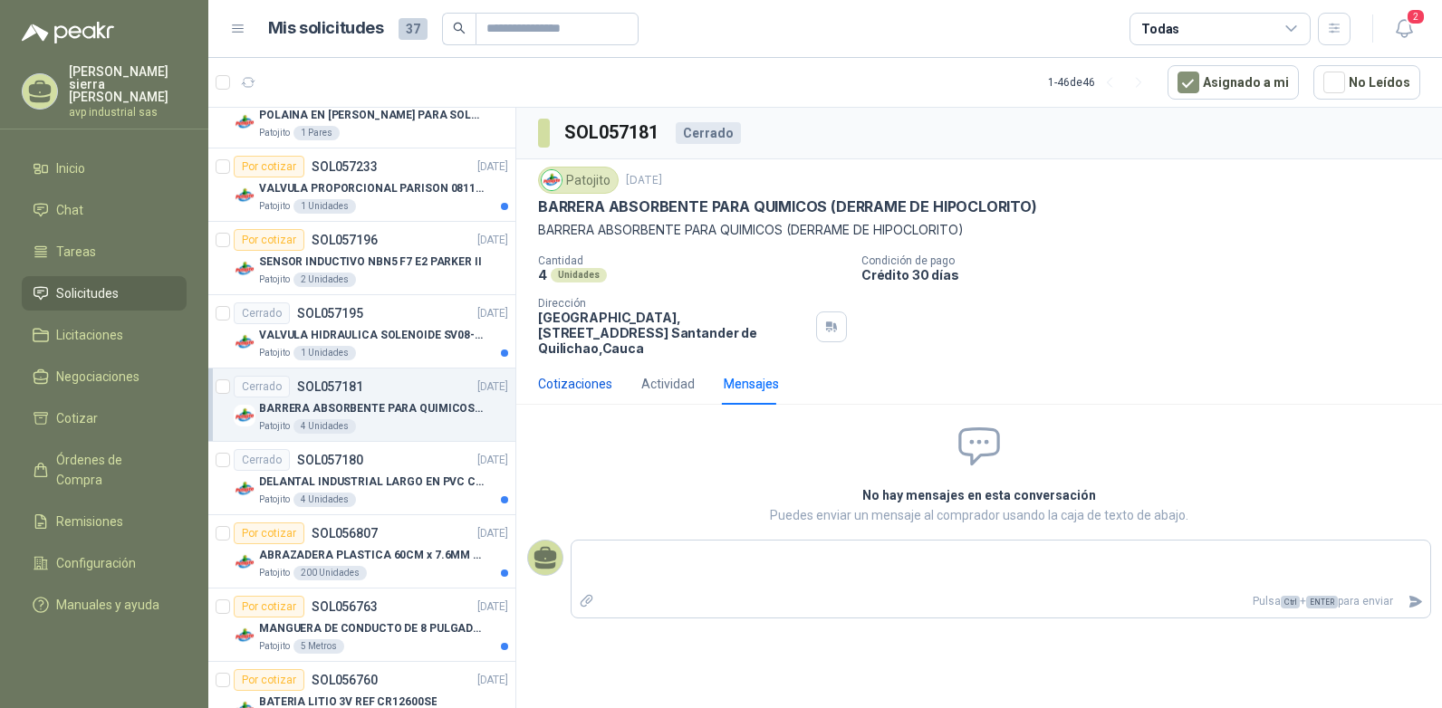
click at [600, 374] on div "Cotizaciones" at bounding box center [575, 384] width 74 height 20
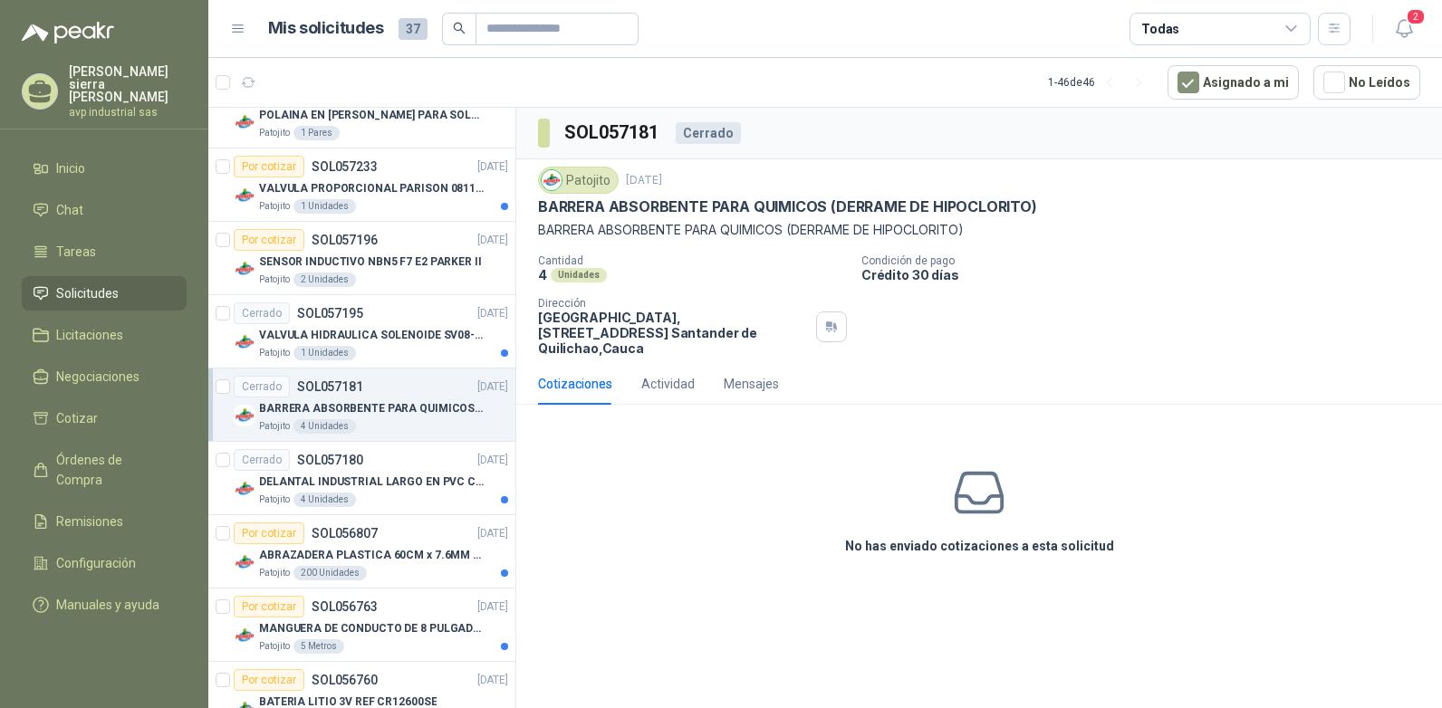
drag, startPoint x: 557, startPoint y: 366, endPoint x: 577, endPoint y: 415, distance: 52.8
click at [577, 419] on div "No has enviado cotizaciones a esta solicitud" at bounding box center [979, 510] width 926 height 182
click at [571, 374] on div "Cotizaciones" at bounding box center [575, 384] width 74 height 20
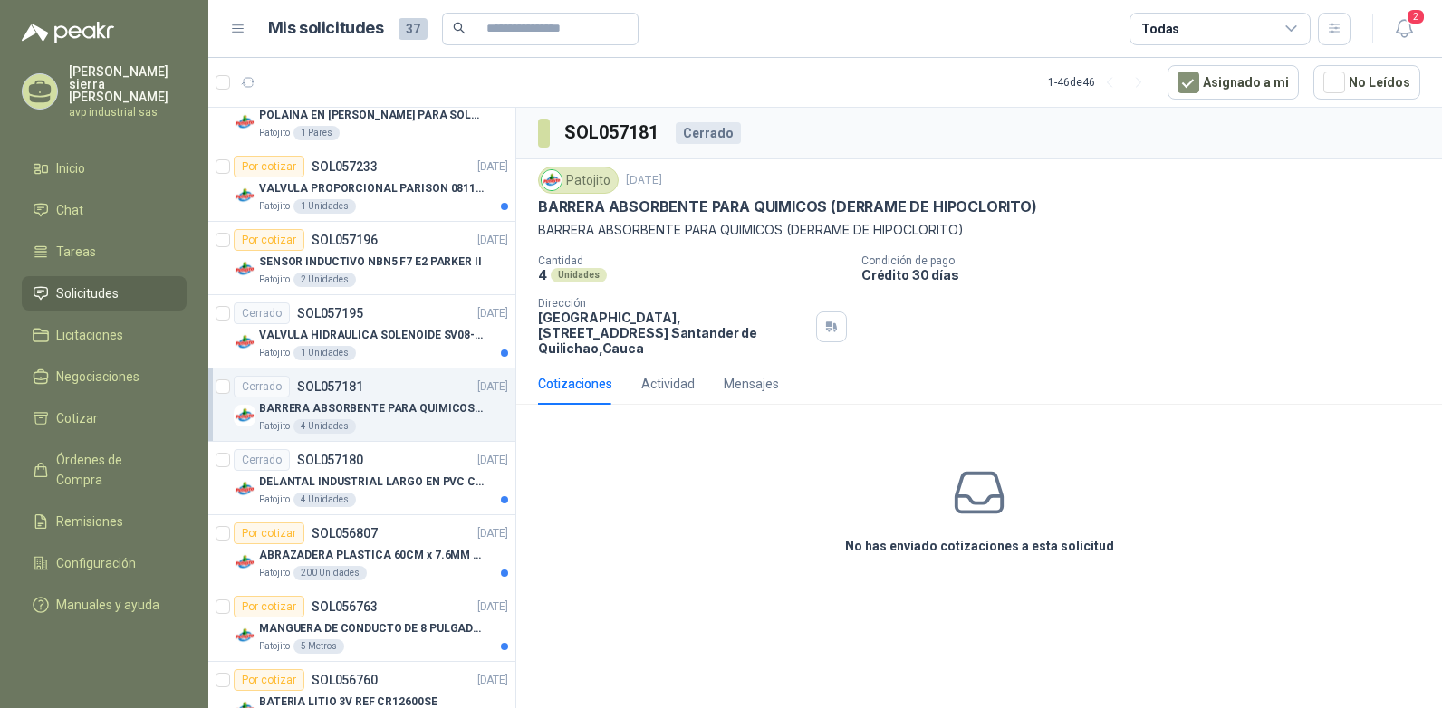
drag, startPoint x: 571, startPoint y: 369, endPoint x: 588, endPoint y: 424, distance: 57.9
click at [588, 424] on div "No has enviado cotizaciones a esta solicitud" at bounding box center [979, 510] width 926 height 182
click at [384, 488] on p "DELANTAL INDUSTRIAL LARGO EN PVC COLOR AMARILLO" at bounding box center [372, 482] width 226 height 17
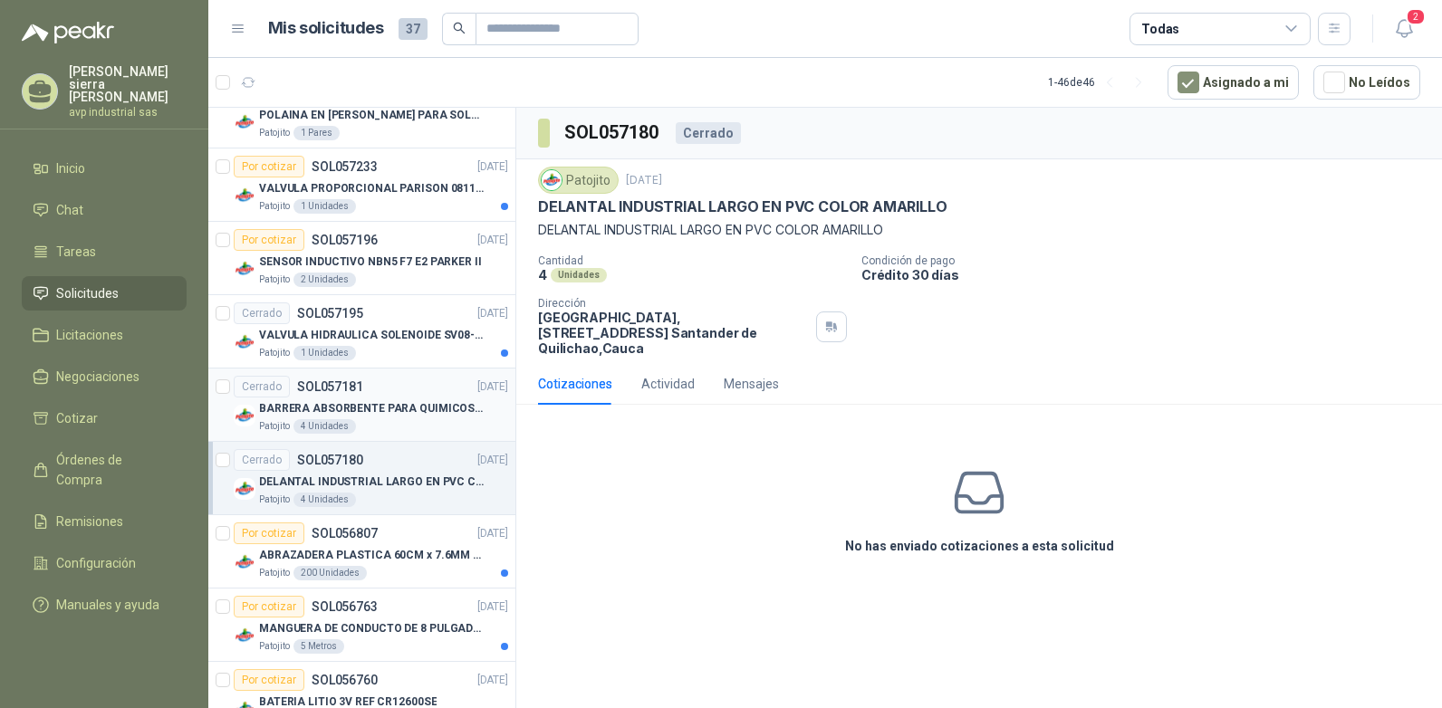
click at [333, 407] on p "BARRERA ABSORBENTE PARA QUIMICOS (DERRAME DE HIPOCLORITO)" at bounding box center [372, 408] width 226 height 17
click at [393, 483] on p "DELANTAL INDUSTRIAL LARGO EN PVC COLOR AMARILLO" at bounding box center [372, 482] width 226 height 17
click at [385, 535] on div "Por cotizar SOL056807 [DATE]" at bounding box center [371, 534] width 274 height 22
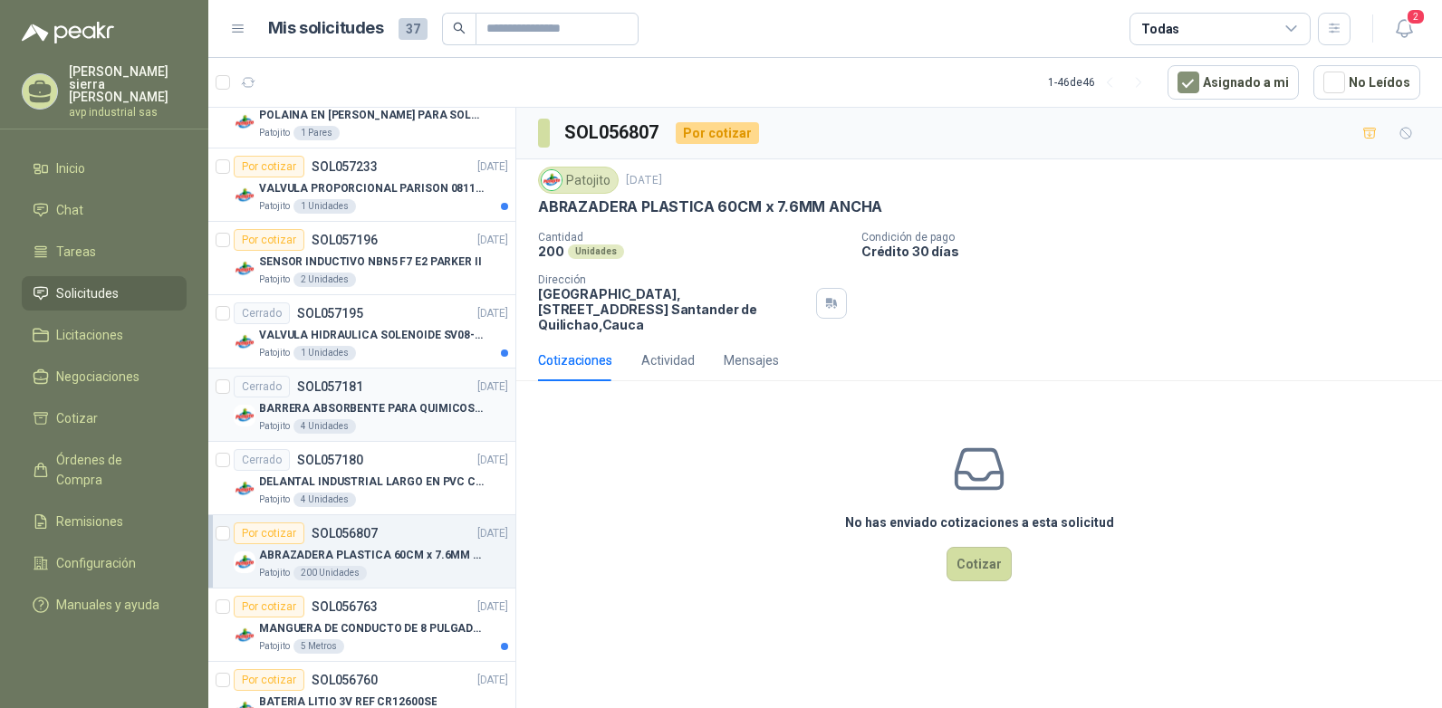
click at [406, 418] on div "BARRERA ABSORBENTE PARA QUIMICOS (DERRAME DE HIPOCLORITO)" at bounding box center [383, 409] width 249 height 22
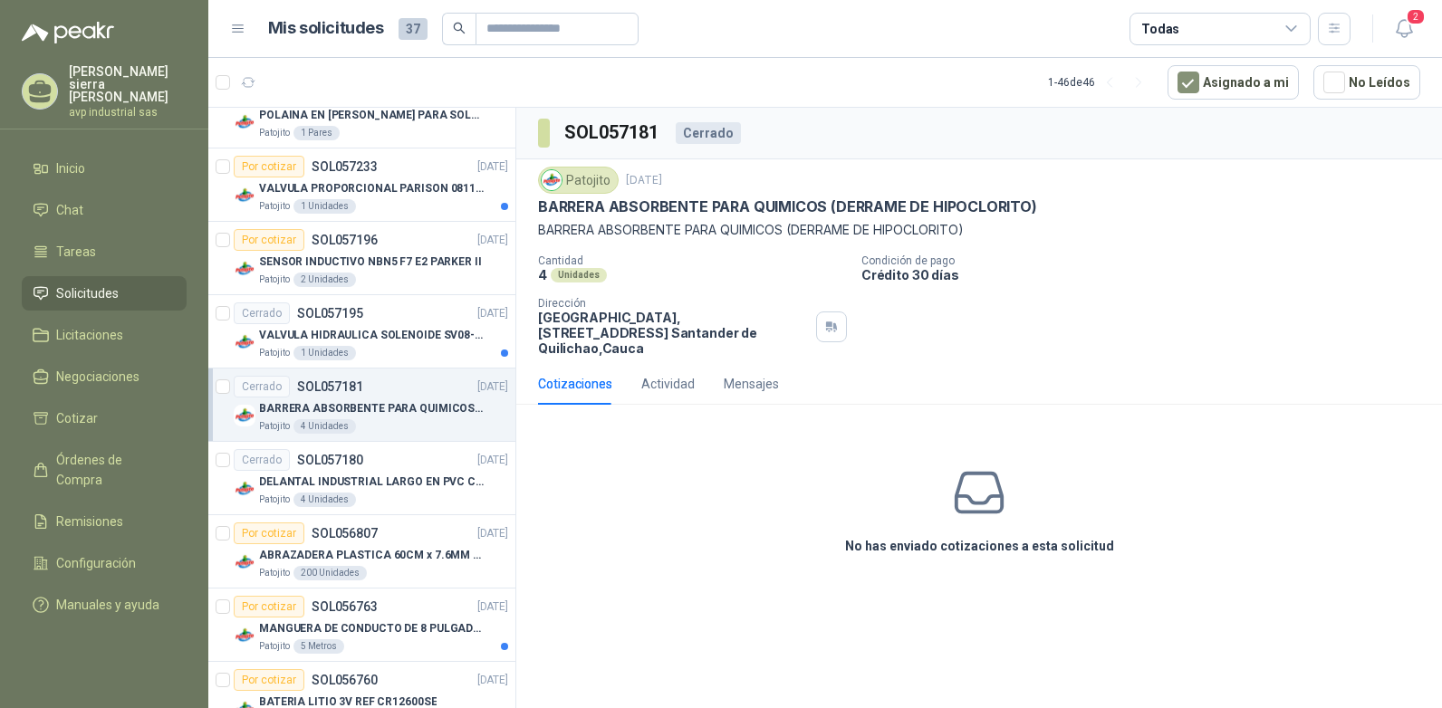
drag, startPoint x: 581, startPoint y: 374, endPoint x: 577, endPoint y: 386, distance: 12.3
click at [578, 386] on div "Cotizaciones" at bounding box center [575, 384] width 74 height 42
click at [567, 374] on div "Cotizaciones" at bounding box center [575, 384] width 74 height 20
drag, startPoint x: 567, startPoint y: 371, endPoint x: 618, endPoint y: 386, distance: 52.8
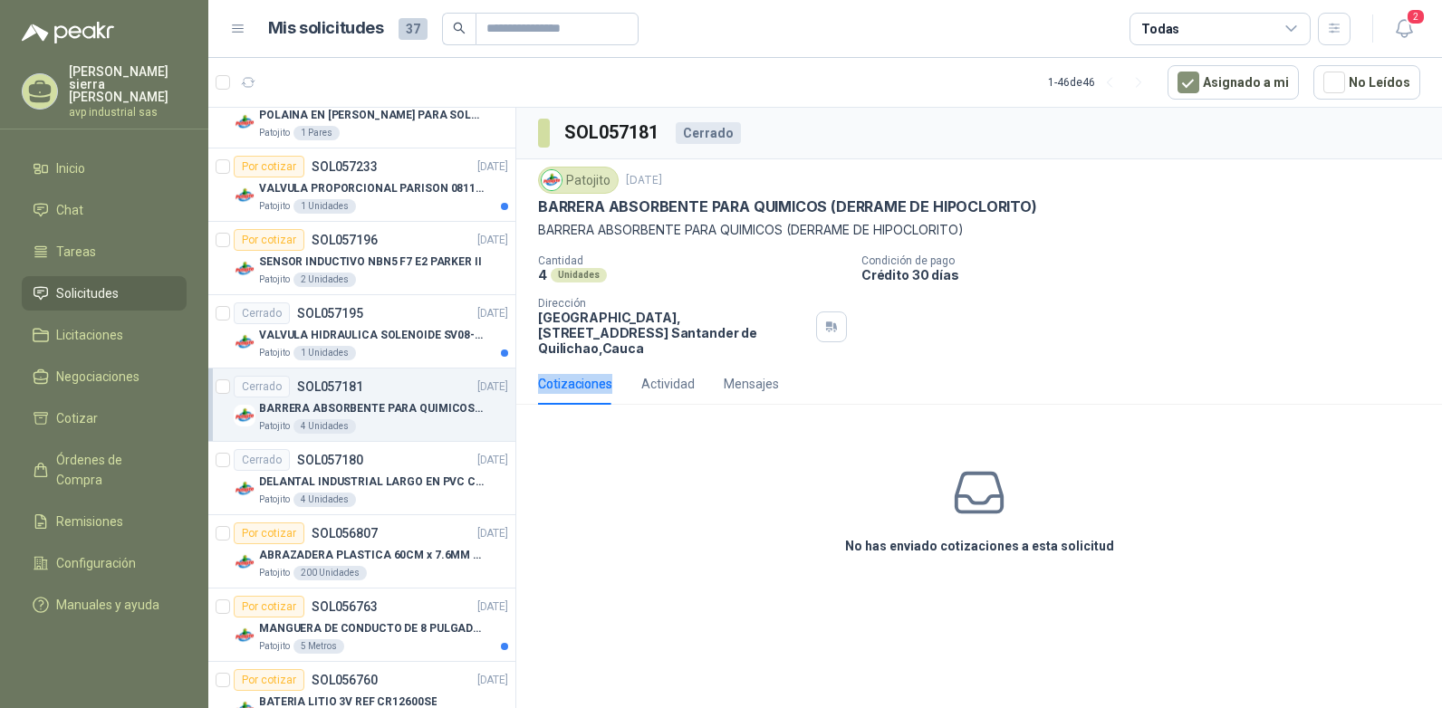
click at [618, 386] on div "Cotizaciones Actividad Mensajes" at bounding box center [658, 384] width 241 height 42
click at [386, 482] on p "DELANTAL INDUSTRIAL LARGO EN PVC COLOR AMARILLO" at bounding box center [372, 482] width 226 height 17
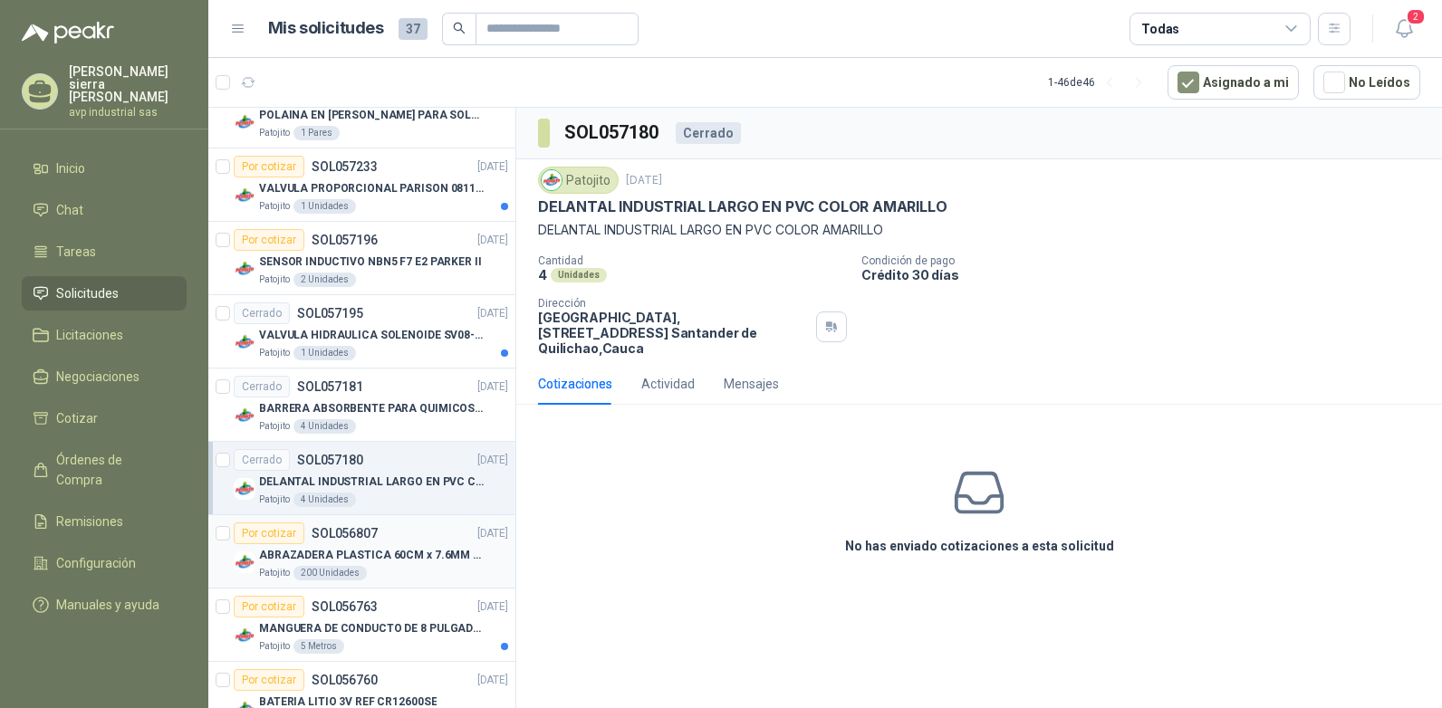
click at [328, 559] on p "ABRAZADERA PLASTICA 60CM x 7.6MM ANCHA" at bounding box center [372, 555] width 226 height 17
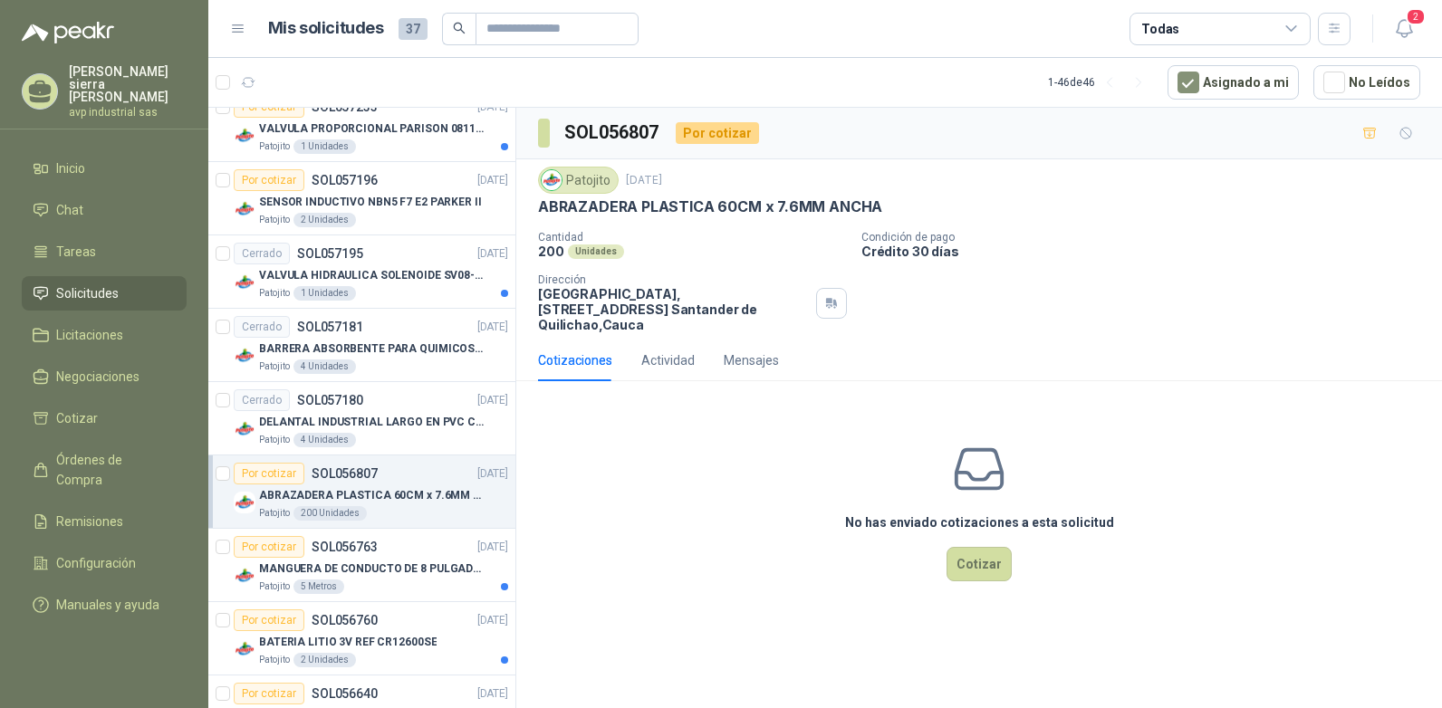
scroll to position [362, 0]
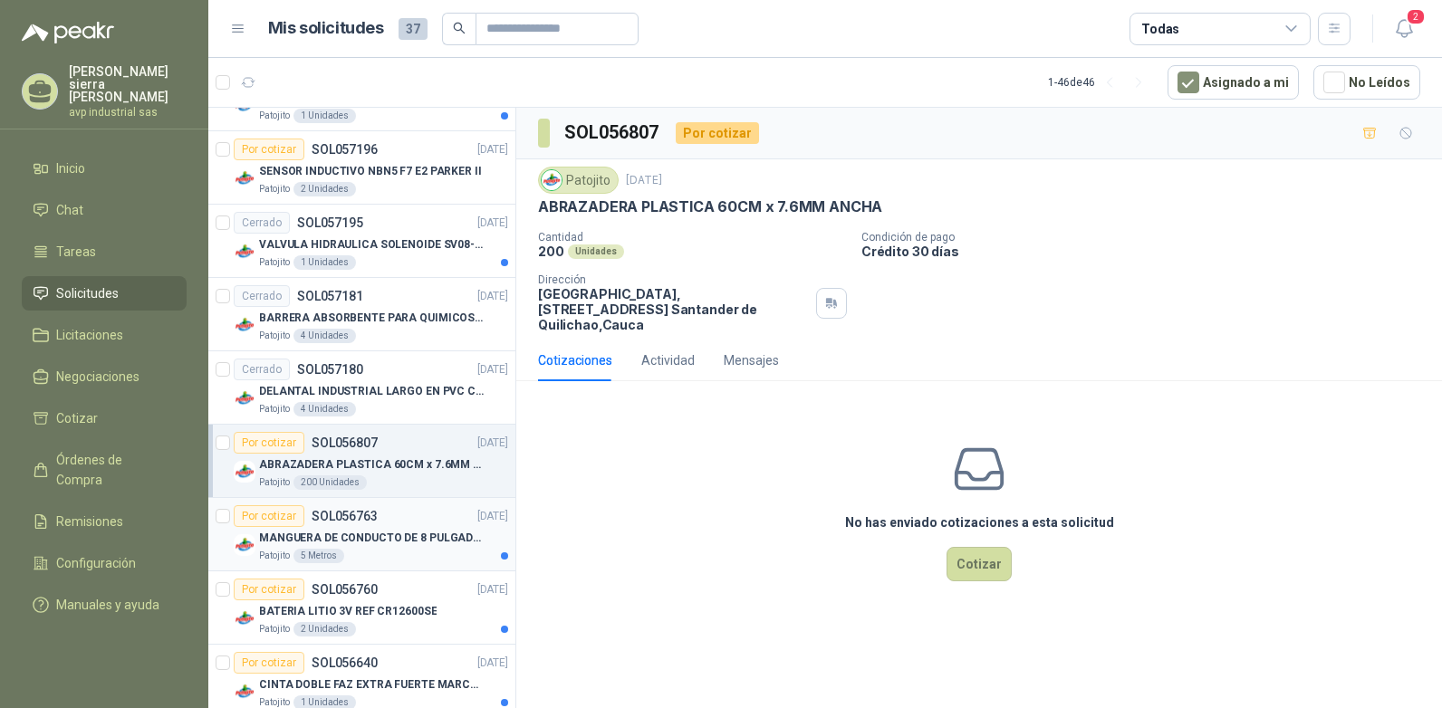
click at [400, 534] on p "MANGUERA DE CONDUCTO DE 8 PULGADAS DE ALAMBRE DE ACERO PU" at bounding box center [372, 538] width 226 height 17
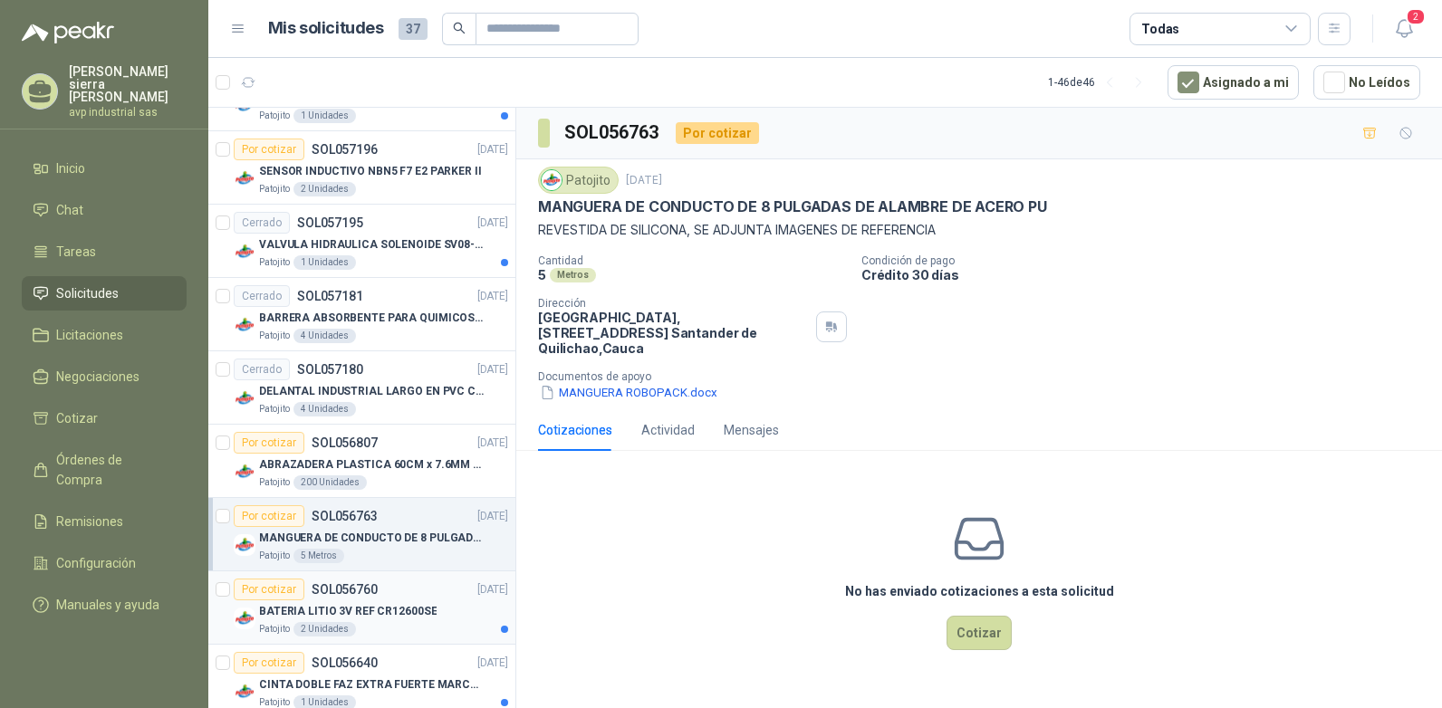
click at [361, 595] on p "SOL056760" at bounding box center [345, 589] width 66 height 13
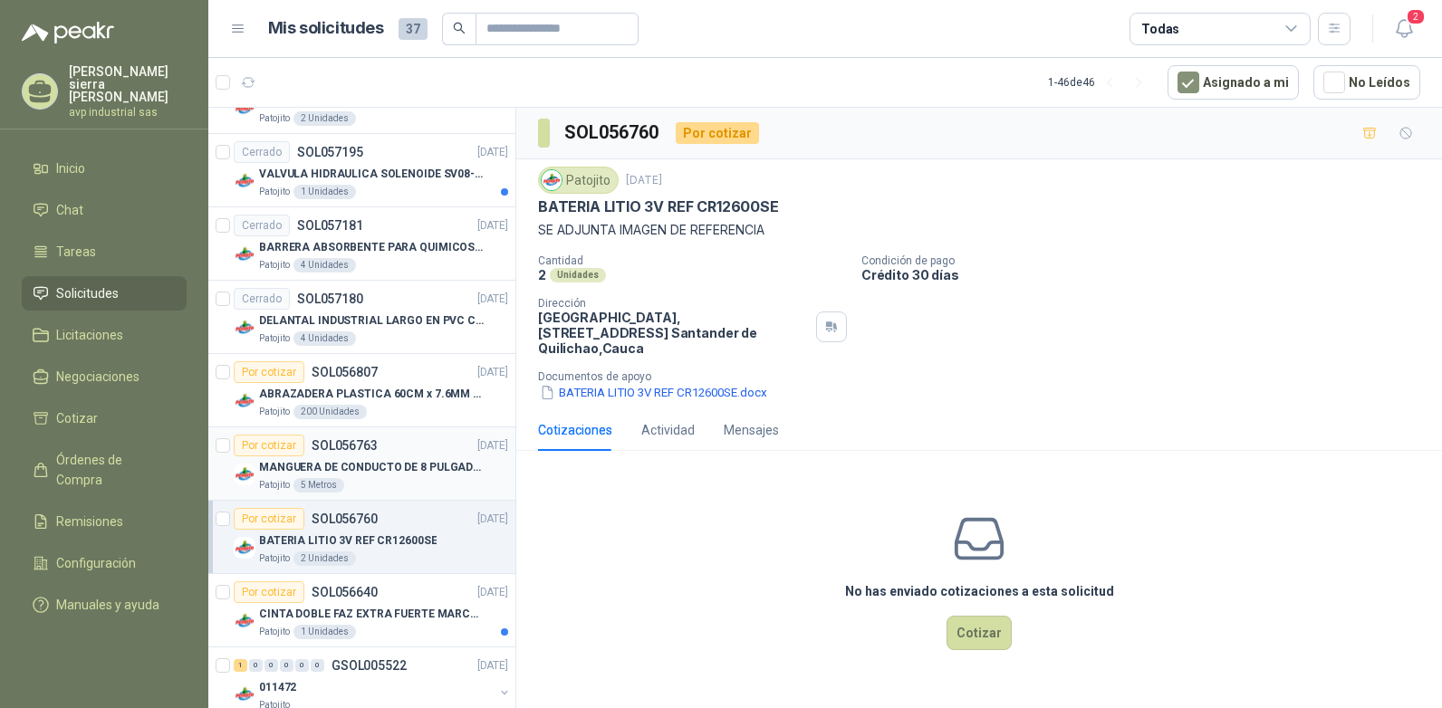
scroll to position [453, 0]
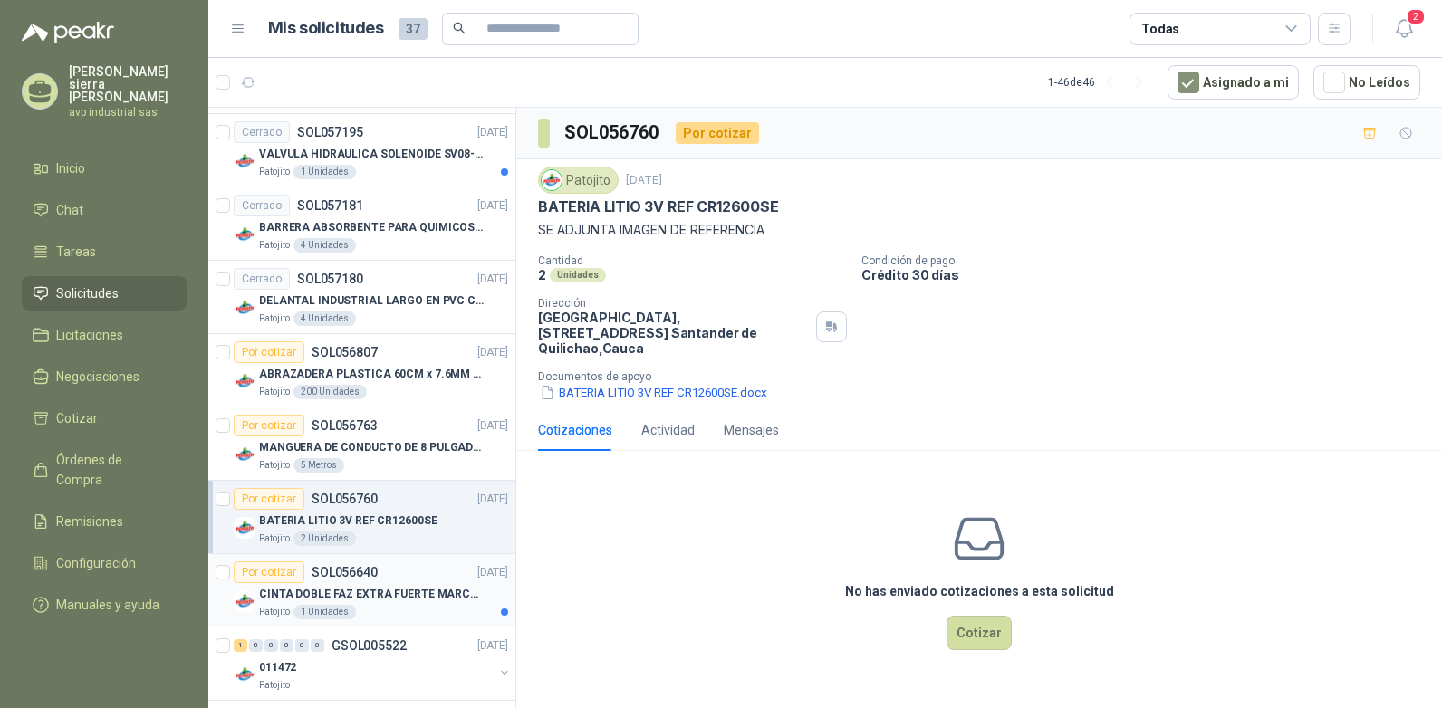
click at [400, 583] on div "CINTA DOBLE FAZ EXTRA FUERTE MARCA:3M" at bounding box center [383, 594] width 249 height 22
